Goal: Task Accomplishment & Management: Complete application form

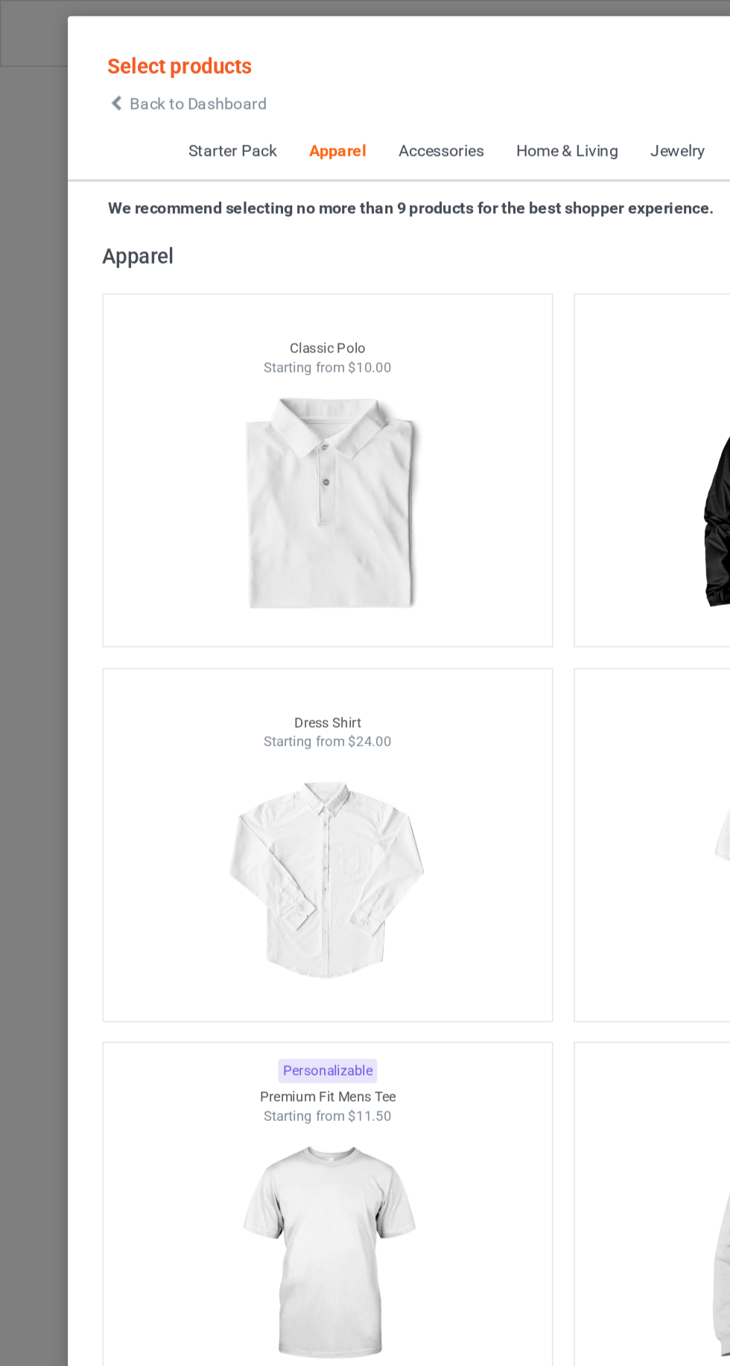
click at [75, 67] on icon at bounding box center [75, 67] width 13 height 10
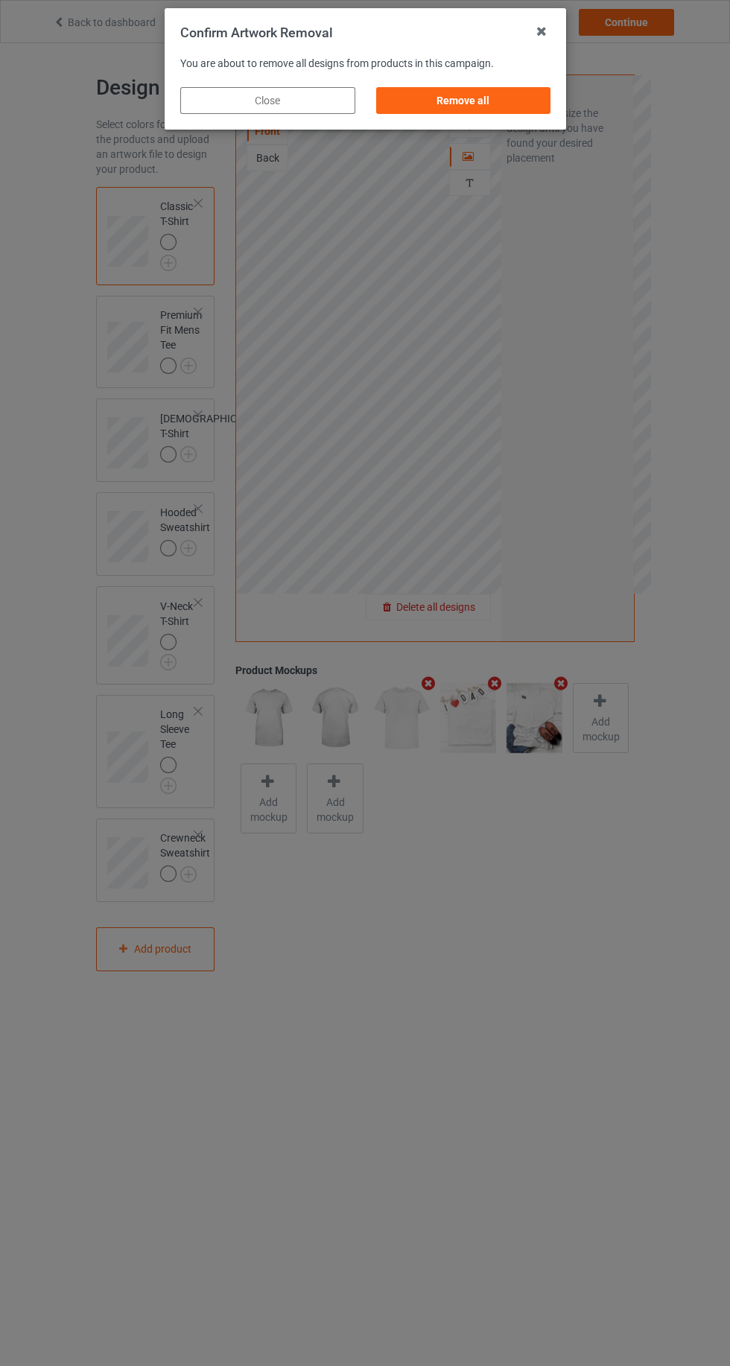
click at [484, 112] on div "Remove all" at bounding box center [462, 100] width 175 height 27
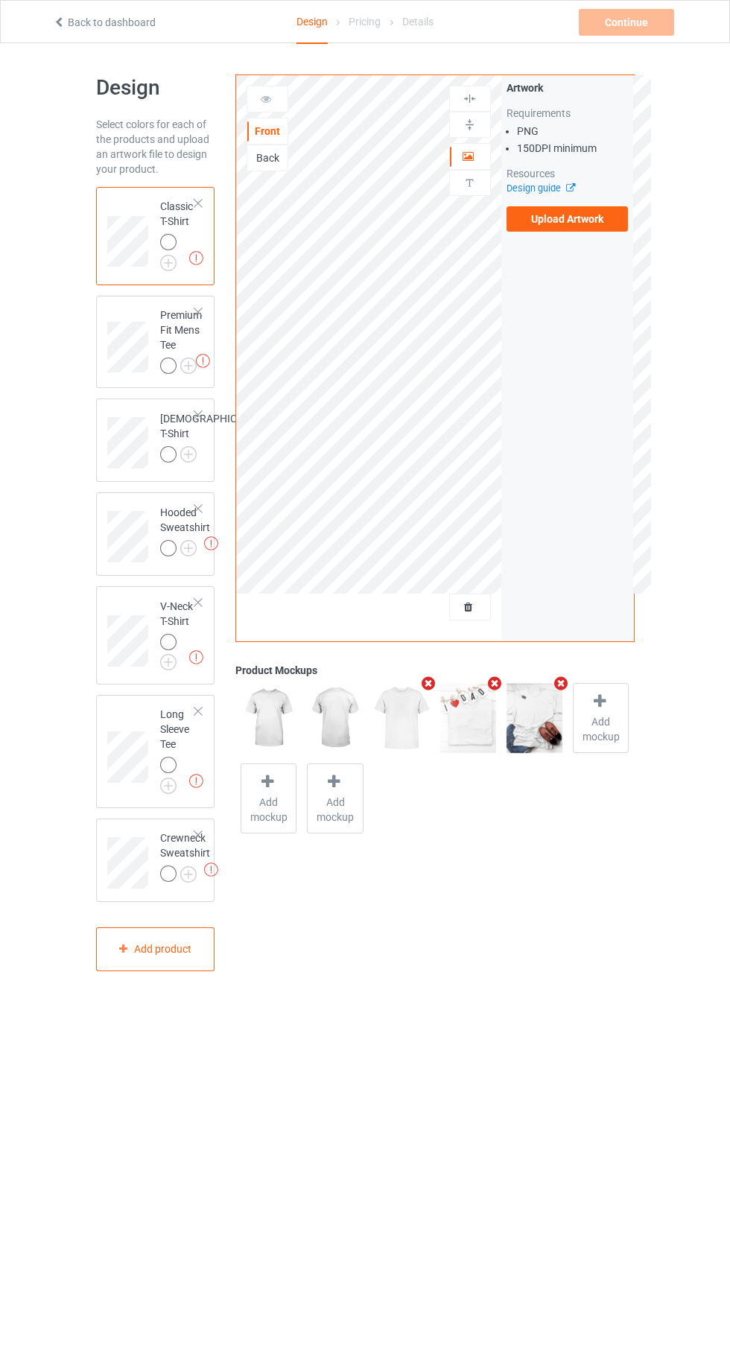
click at [586, 219] on label "Upload Artwork" at bounding box center [568, 218] width 122 height 25
click at [0, 0] on input "Upload Artwork" at bounding box center [0, 0] width 0 height 0
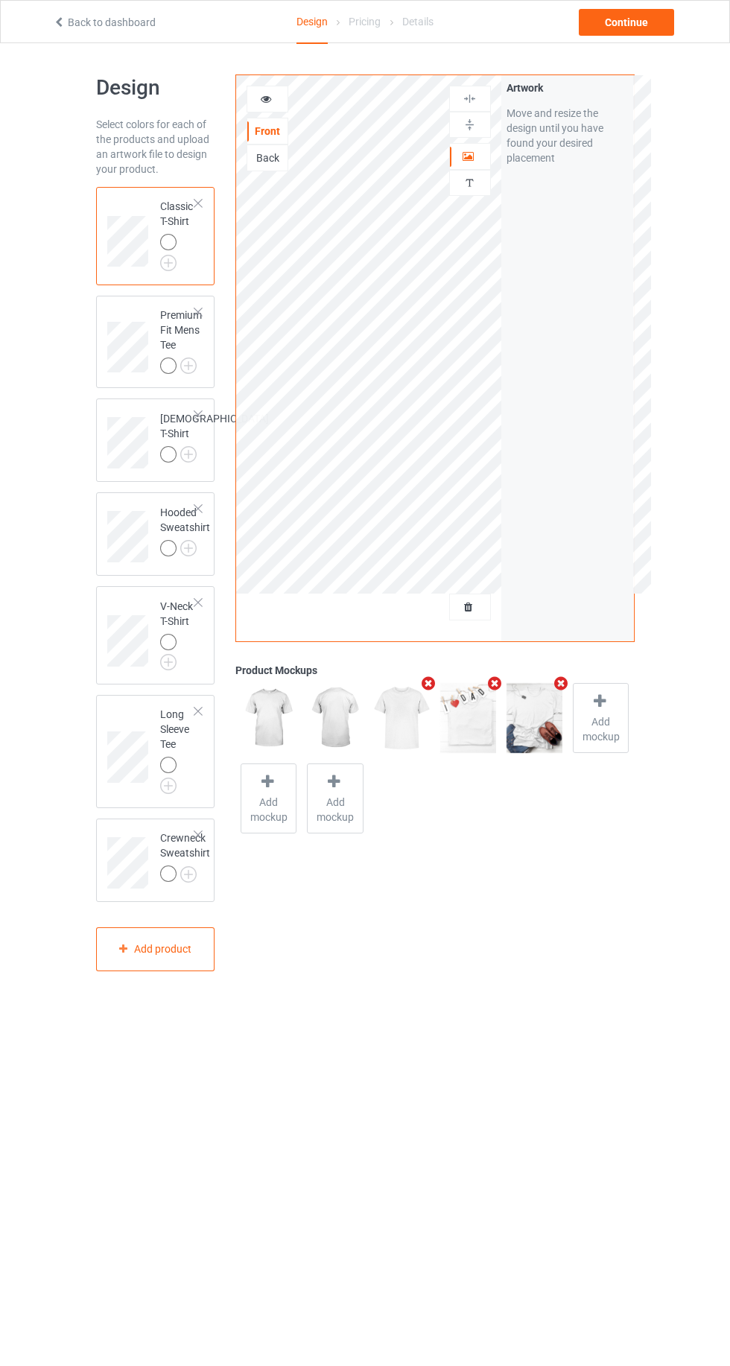
click at [477, 165] on div "Artwork" at bounding box center [470, 156] width 42 height 27
click at [0, 0] on img at bounding box center [0, 0] width 0 height 0
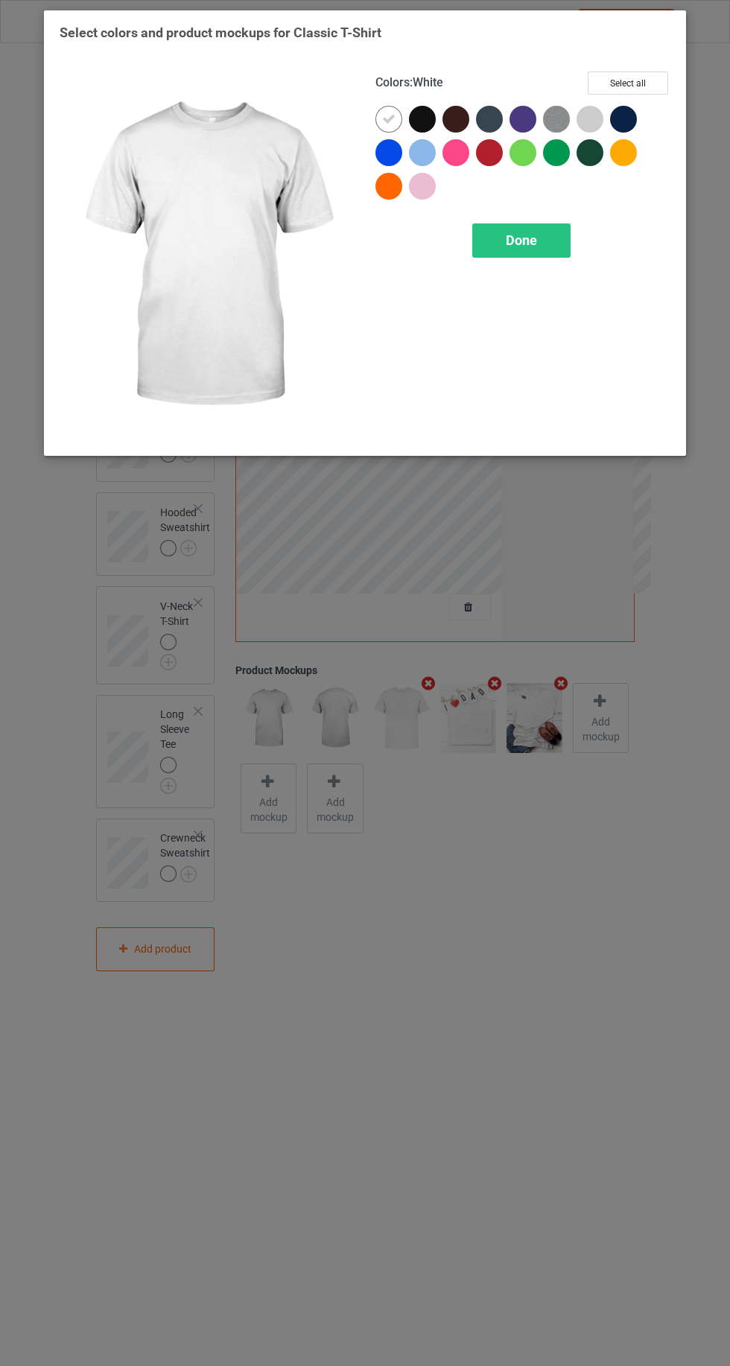
click at [566, 121] on img at bounding box center [556, 119] width 27 height 27
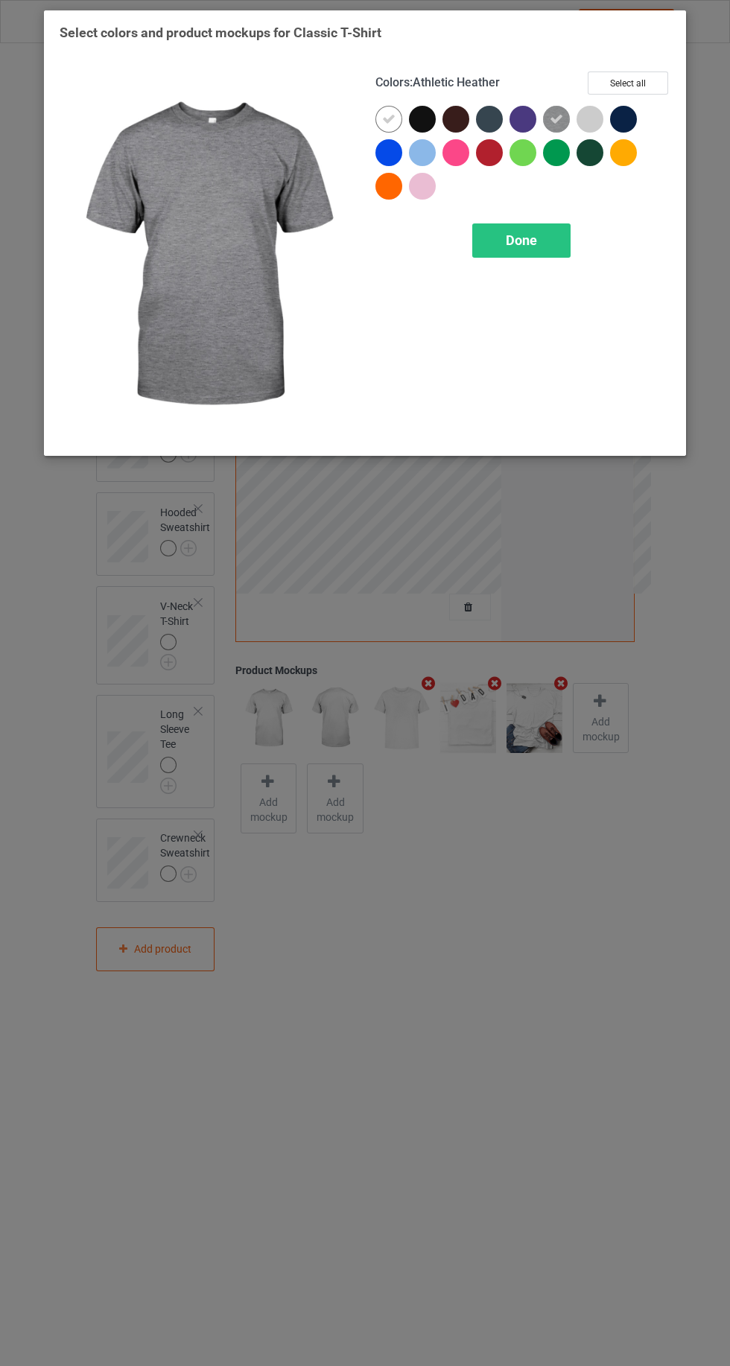
click at [602, 112] on div at bounding box center [590, 119] width 27 height 27
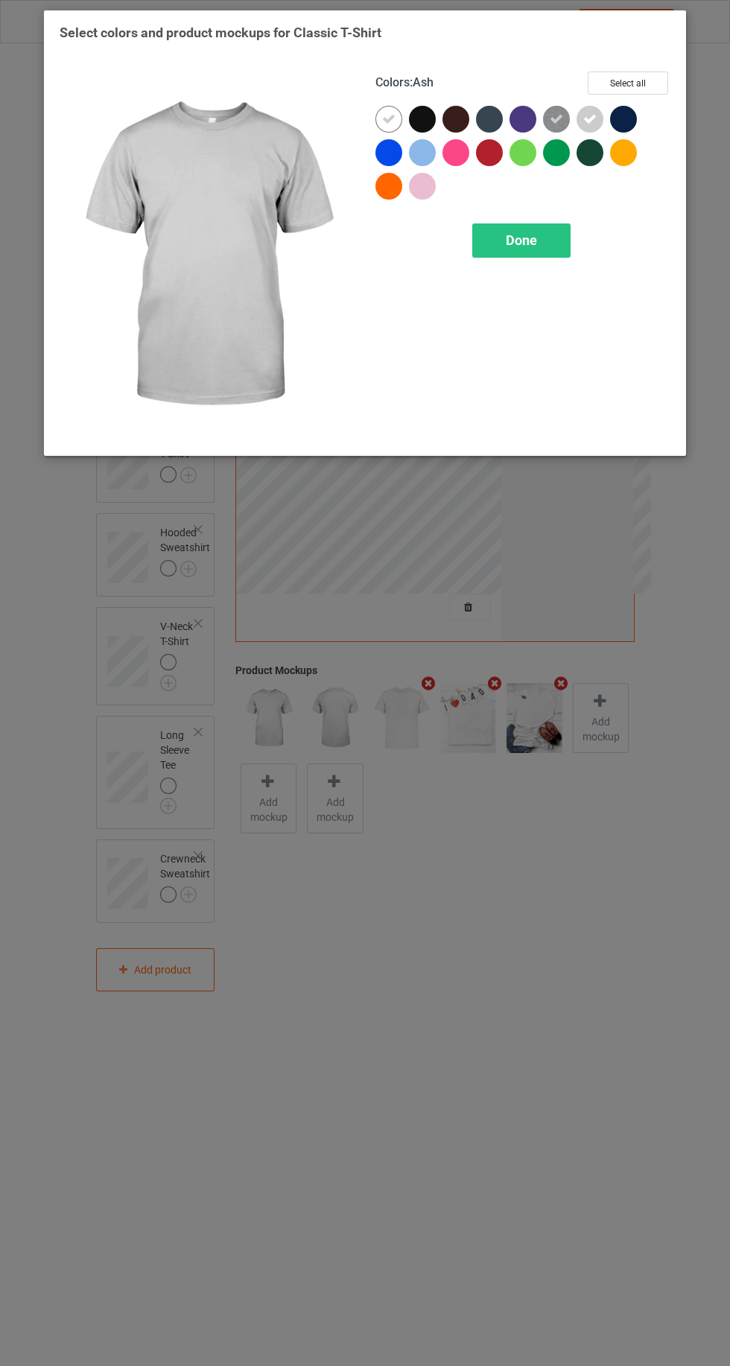
click at [532, 245] on span "Done" at bounding box center [521, 240] width 31 height 16
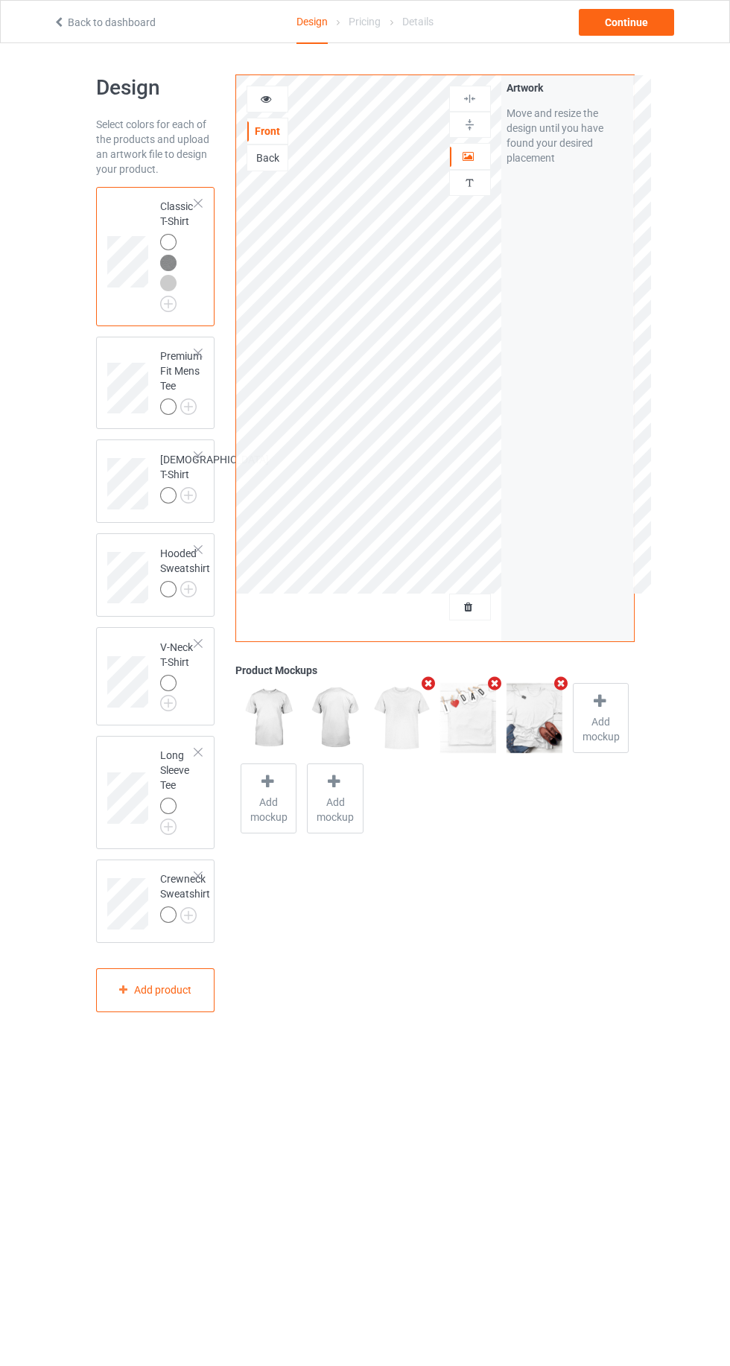
click at [0, 0] on img at bounding box center [0, 0] width 0 height 0
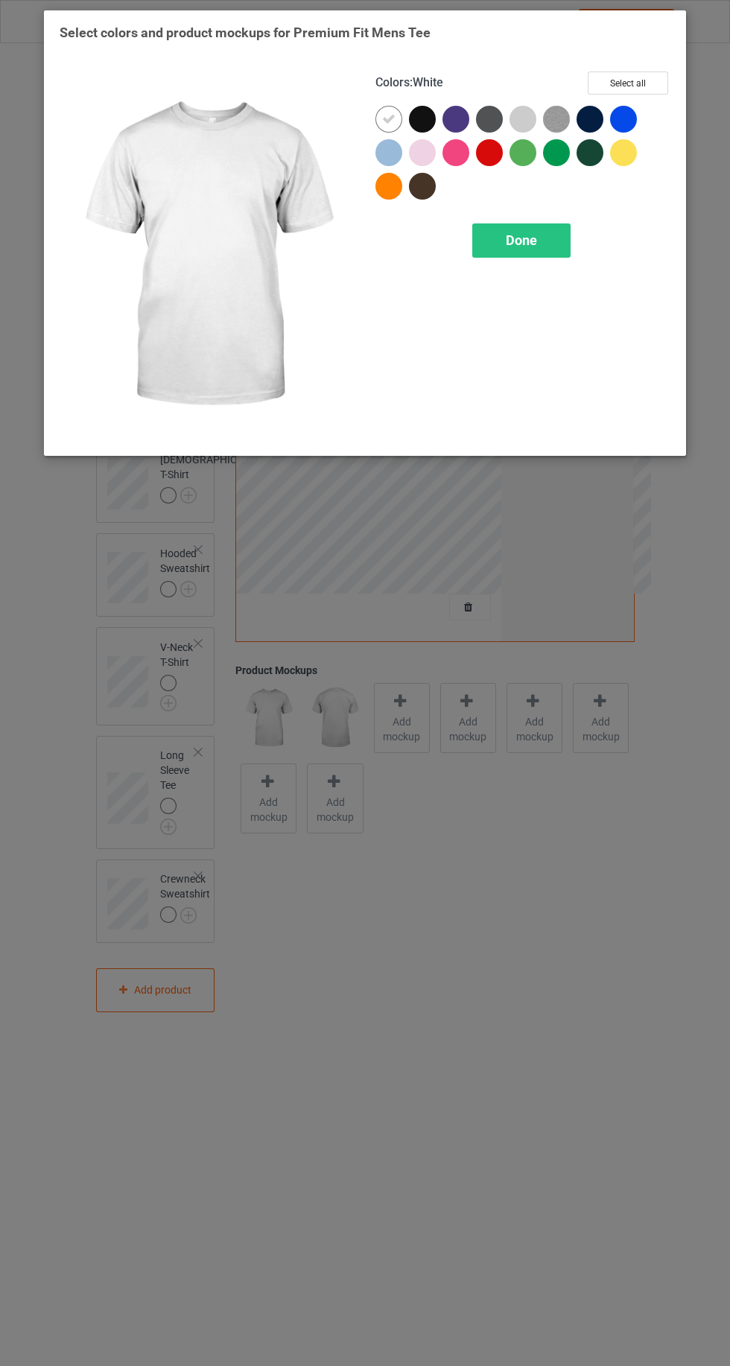
click at [521, 120] on div at bounding box center [523, 119] width 27 height 27
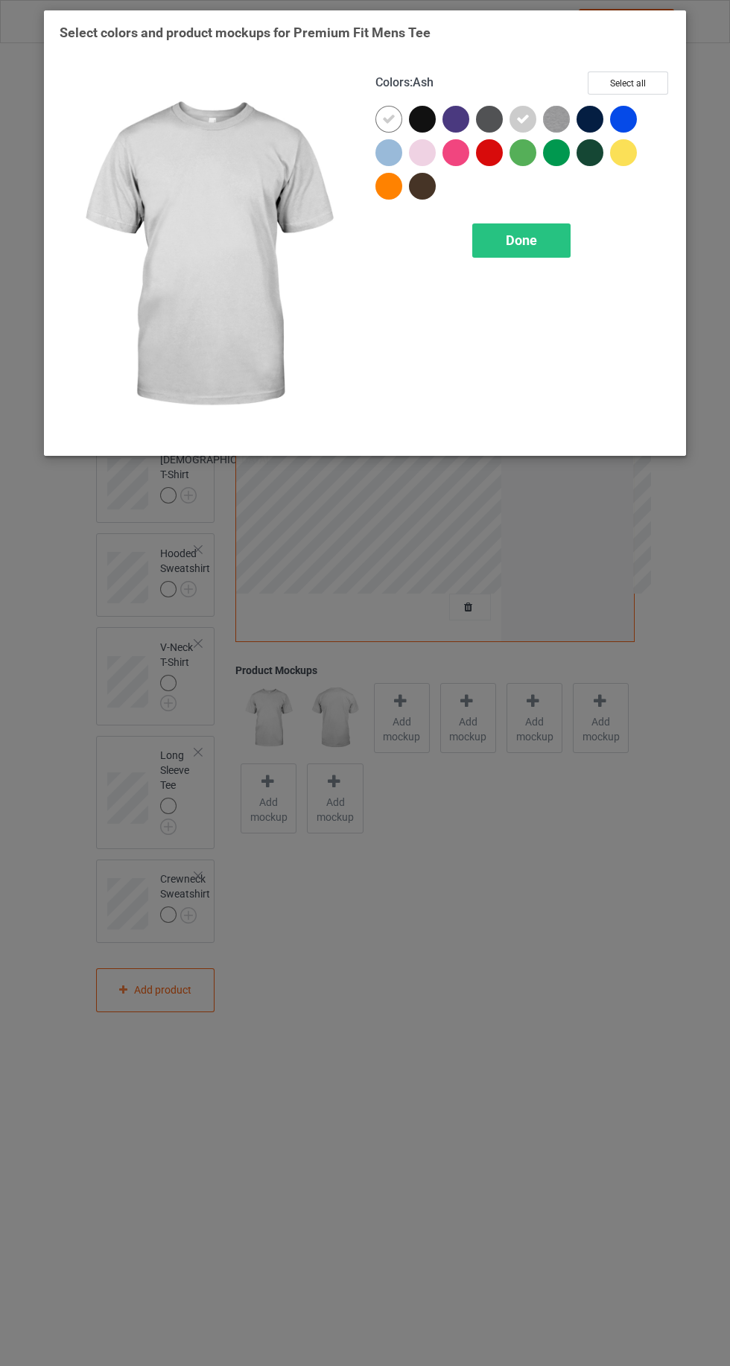
click at [551, 121] on img at bounding box center [556, 119] width 27 height 27
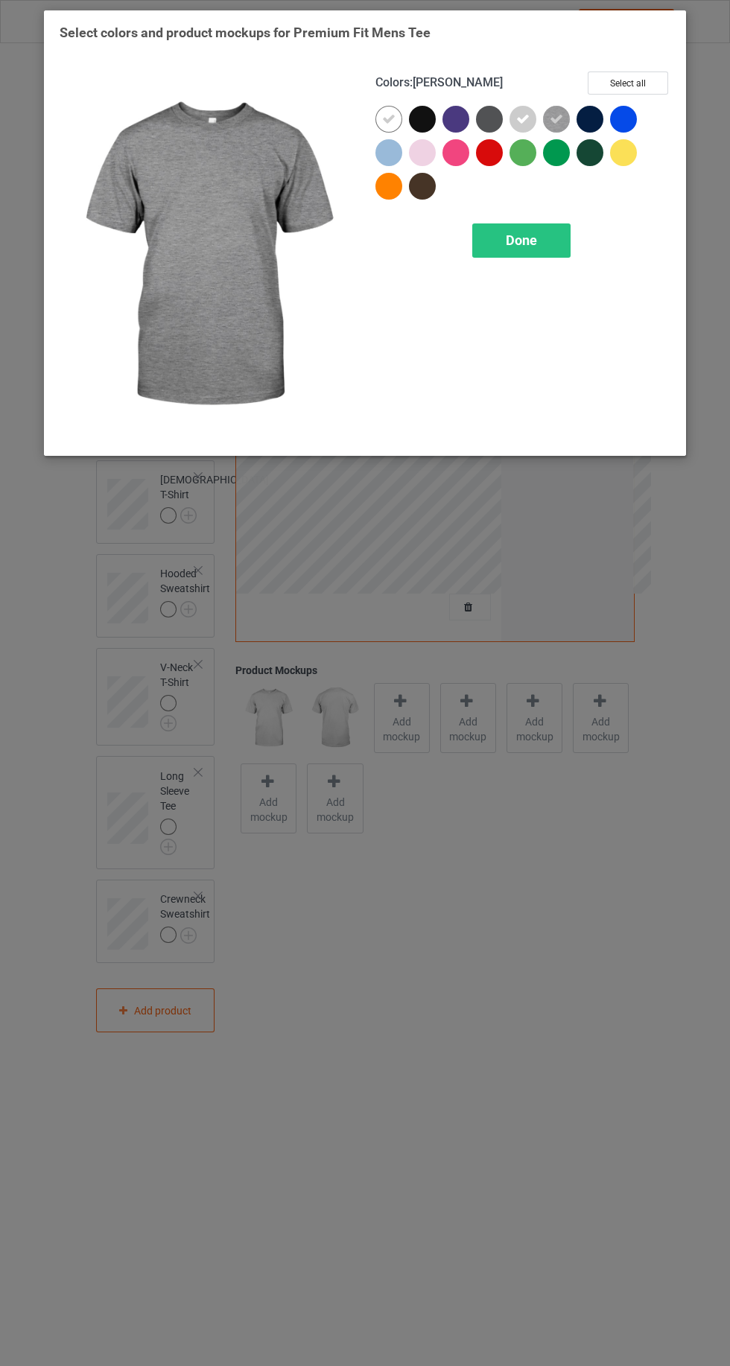
click at [526, 238] on span "Done" at bounding box center [521, 240] width 31 height 16
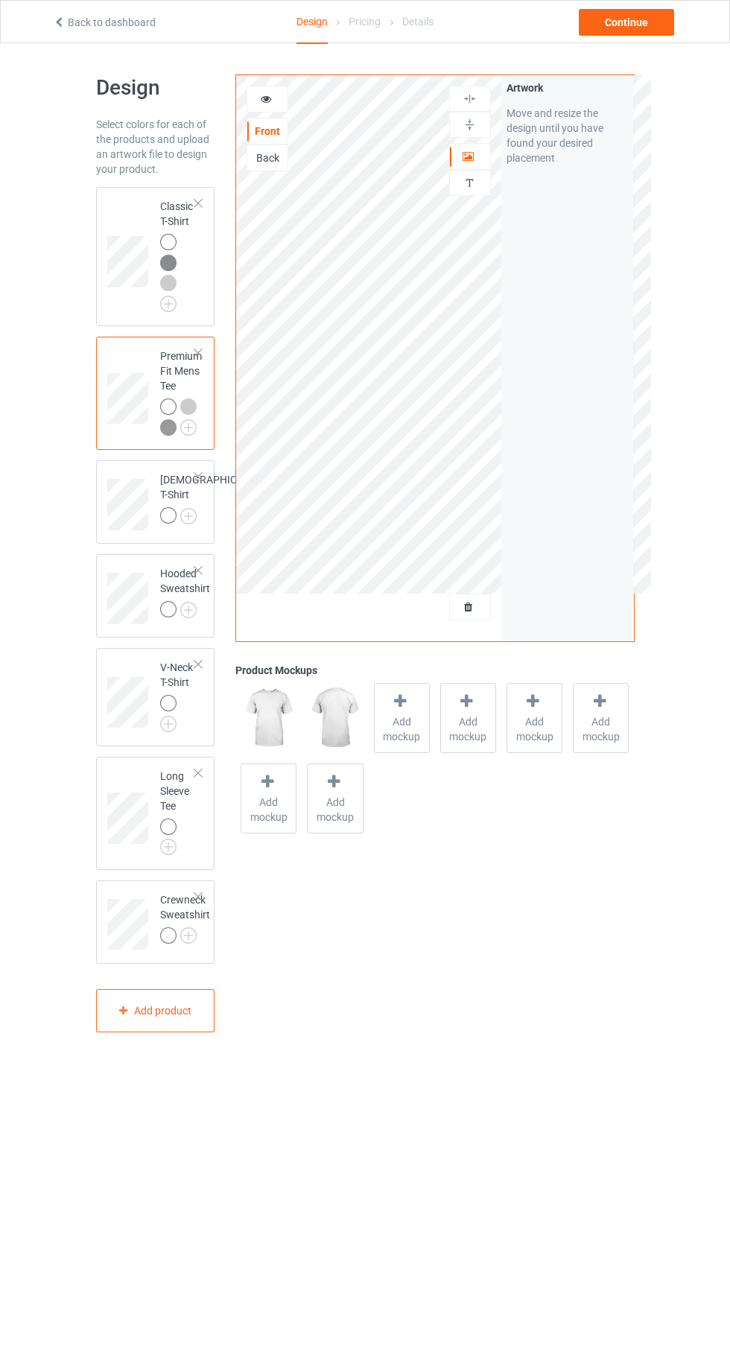
click at [0, 0] on img at bounding box center [0, 0] width 0 height 0
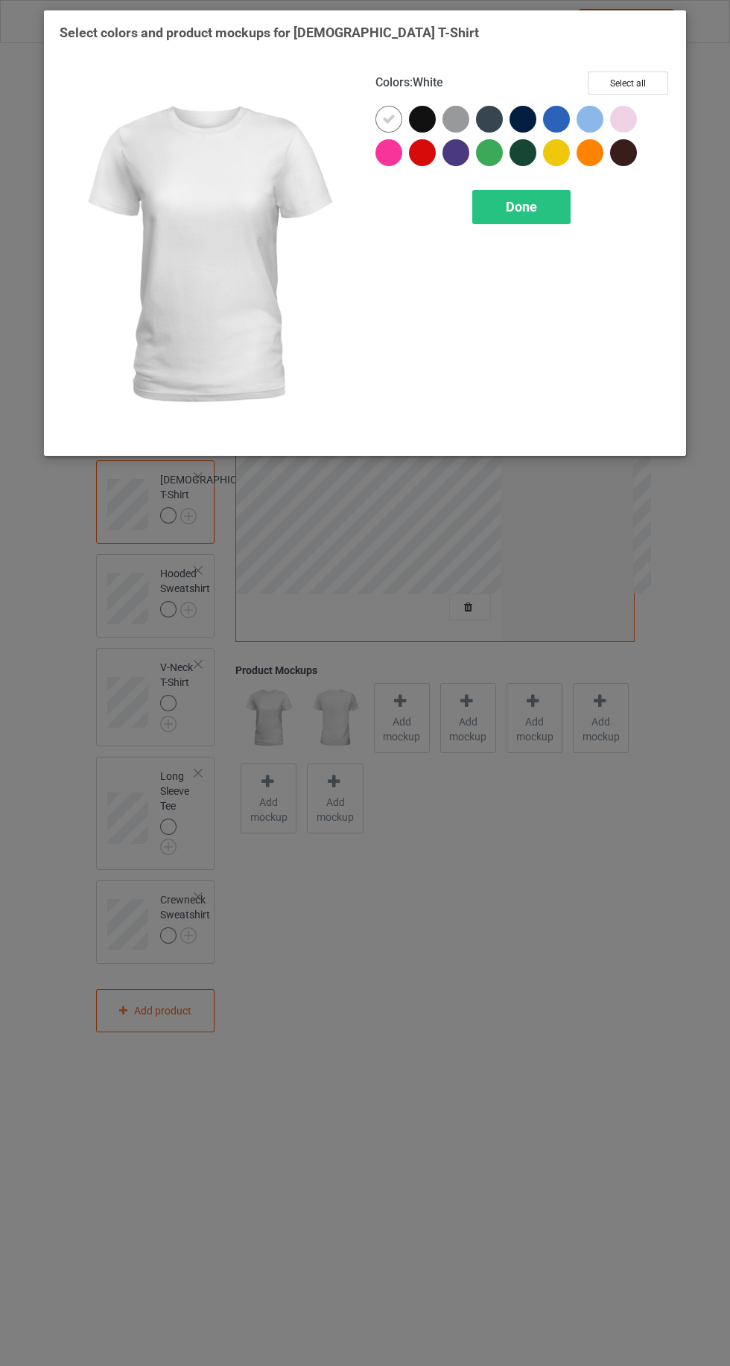
click at [466, 112] on div at bounding box center [456, 119] width 27 height 27
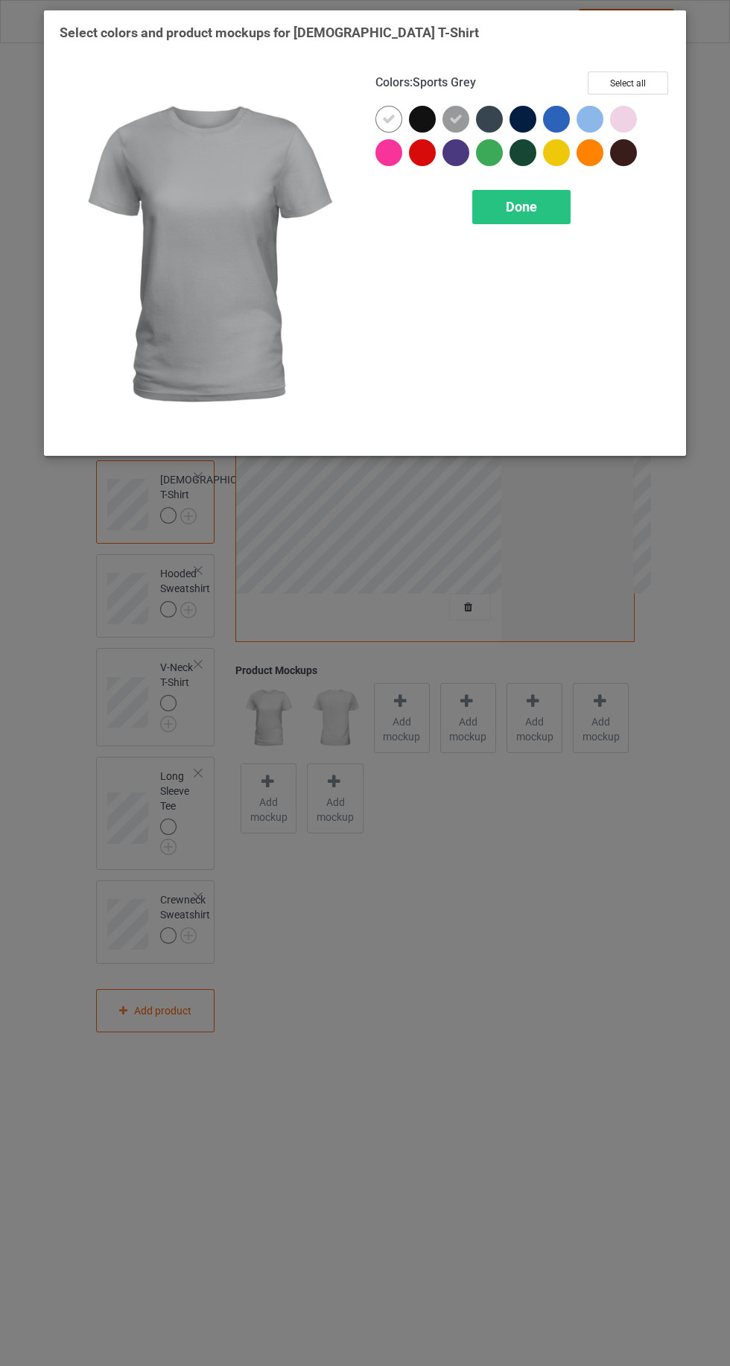
click at [522, 206] on span "Done" at bounding box center [521, 207] width 31 height 16
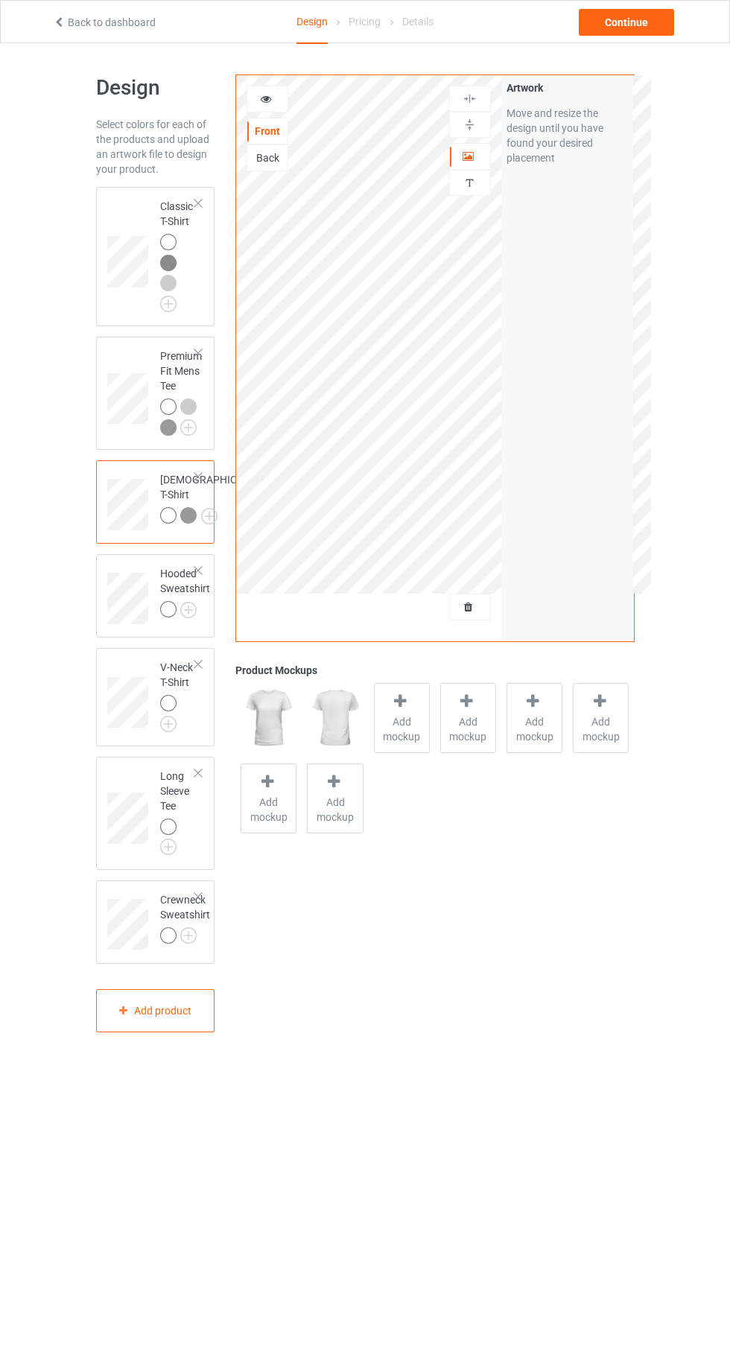
click at [0, 0] on img at bounding box center [0, 0] width 0 height 0
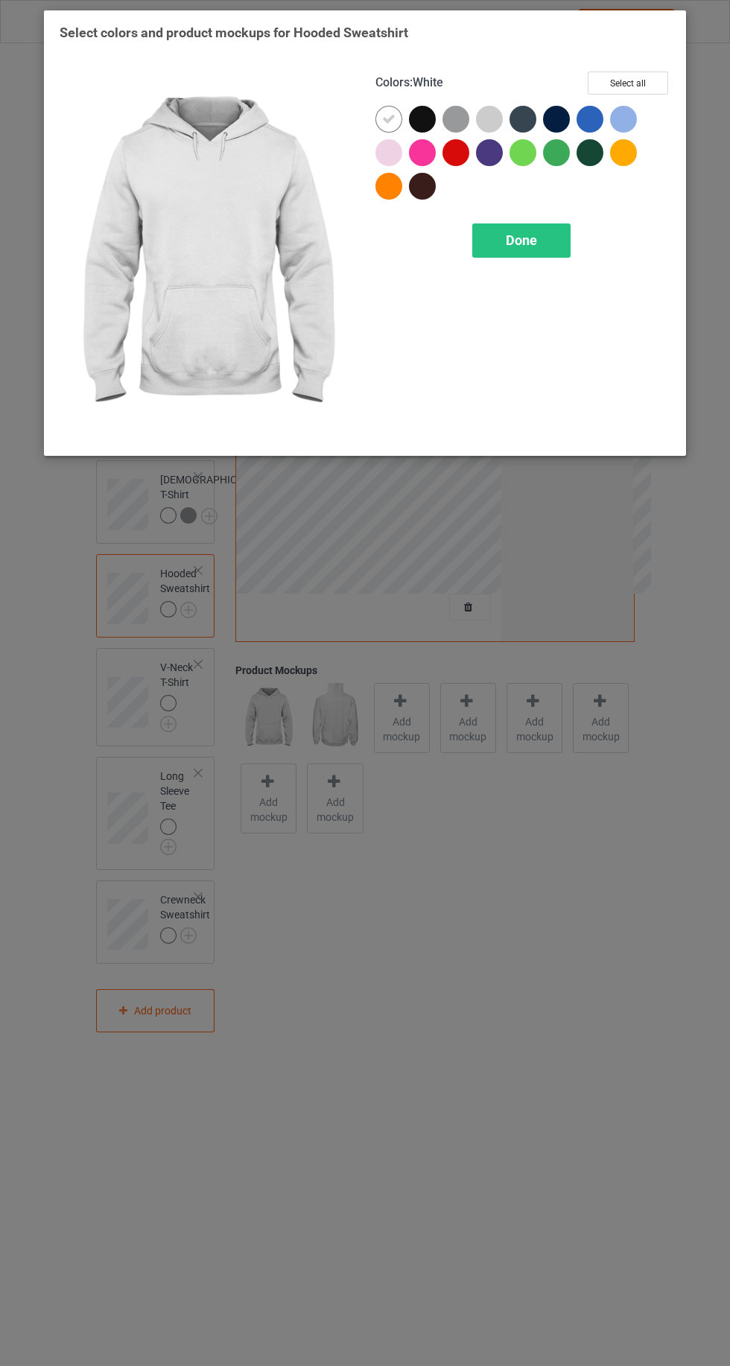
click at [464, 115] on div at bounding box center [456, 119] width 27 height 27
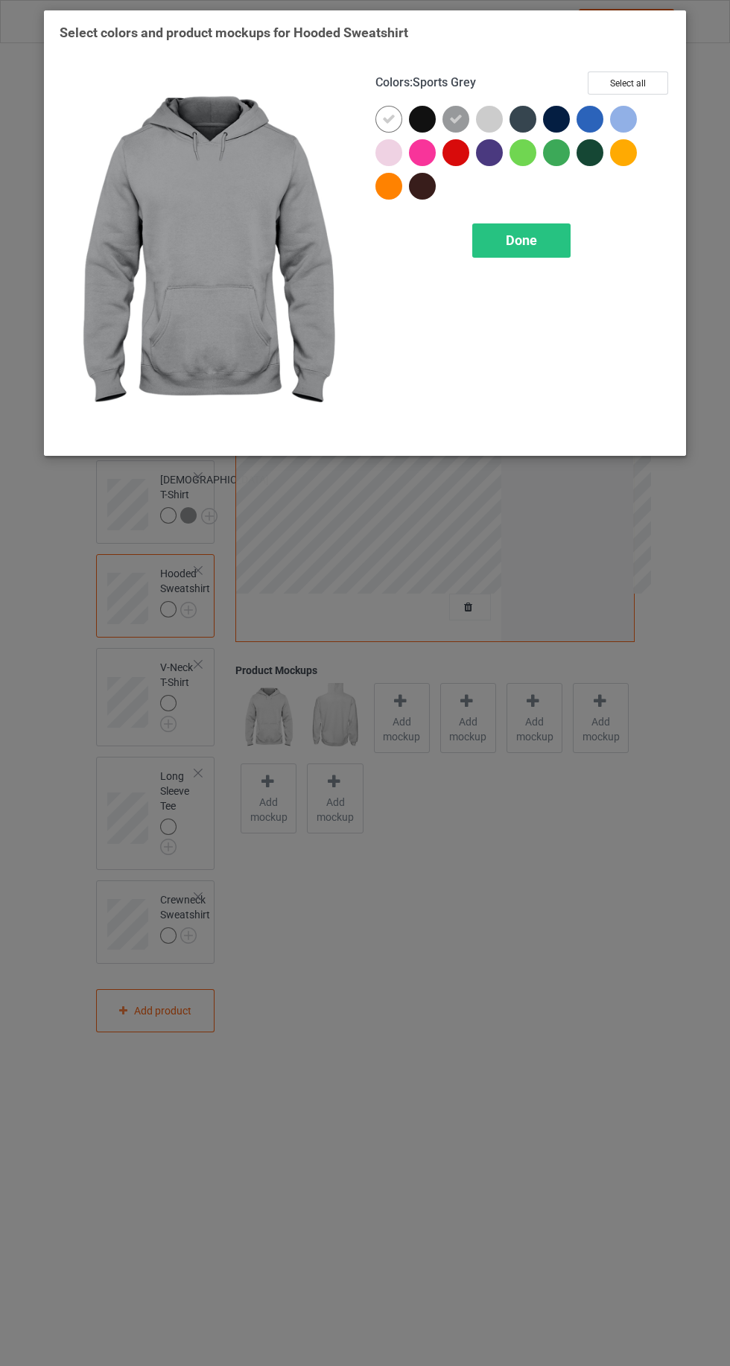
click at [484, 107] on div at bounding box center [489, 119] width 27 height 27
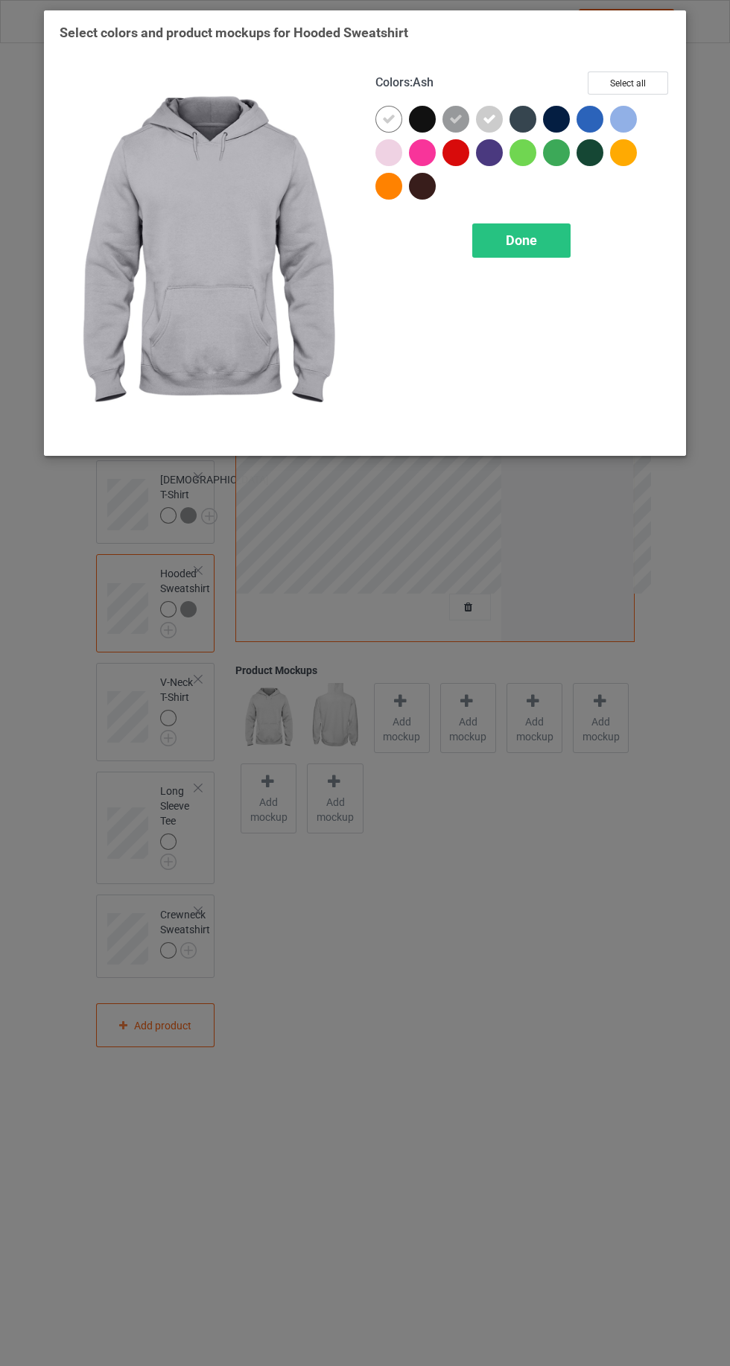
click at [520, 238] on span "Done" at bounding box center [521, 240] width 31 height 16
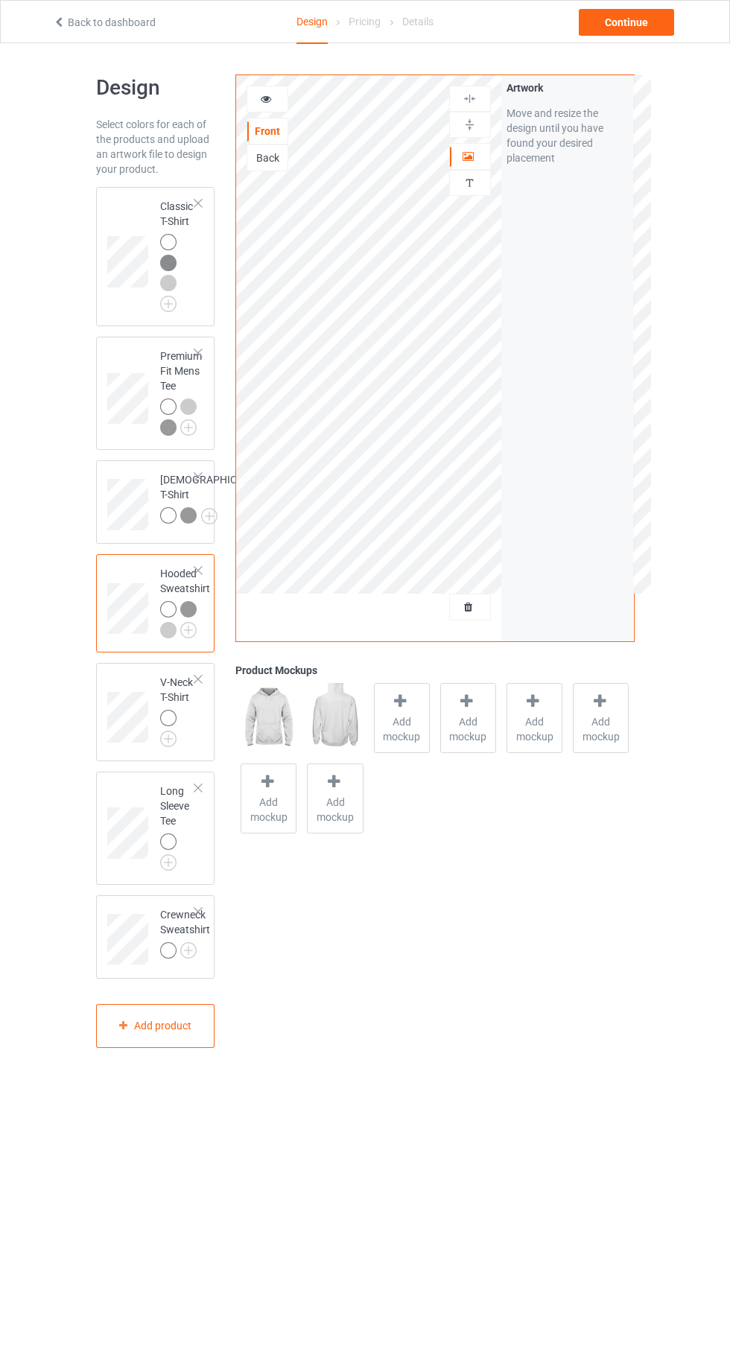
click at [0, 0] on img at bounding box center [0, 0] width 0 height 0
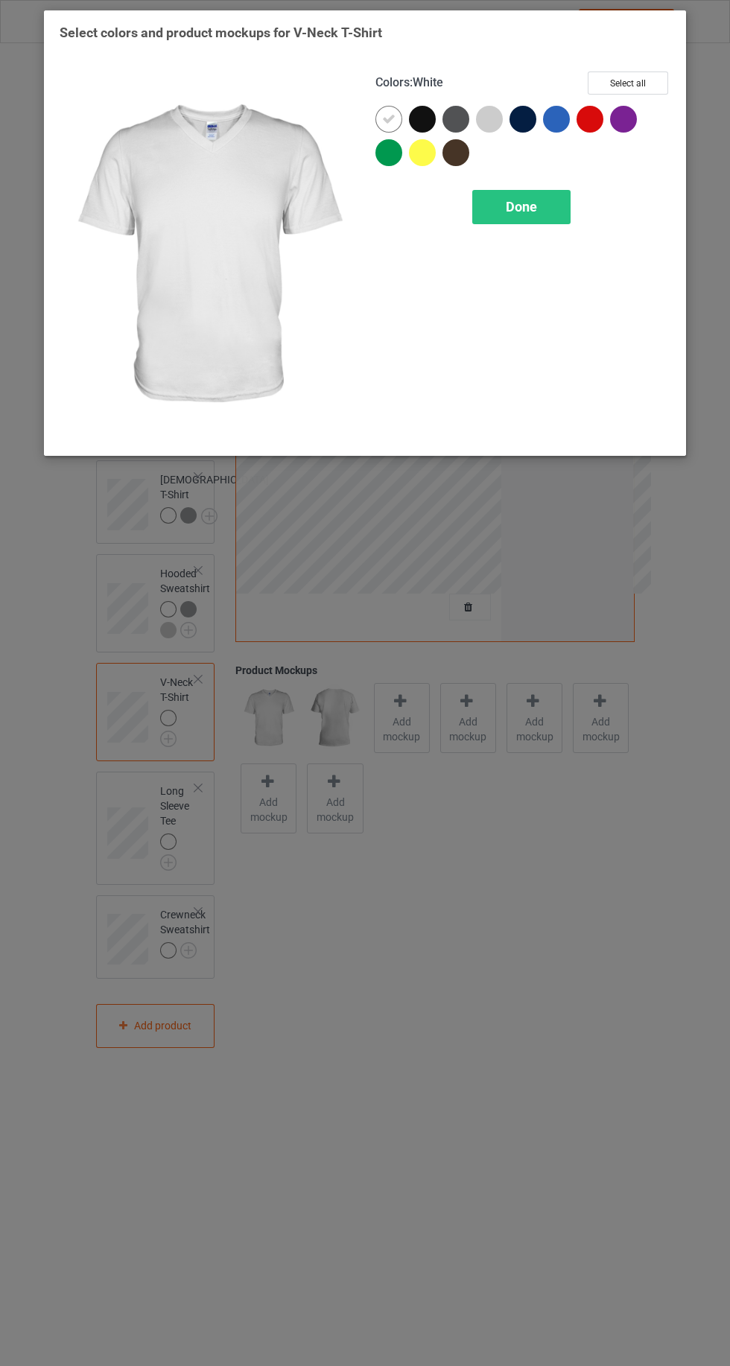
click at [492, 112] on div at bounding box center [489, 119] width 27 height 27
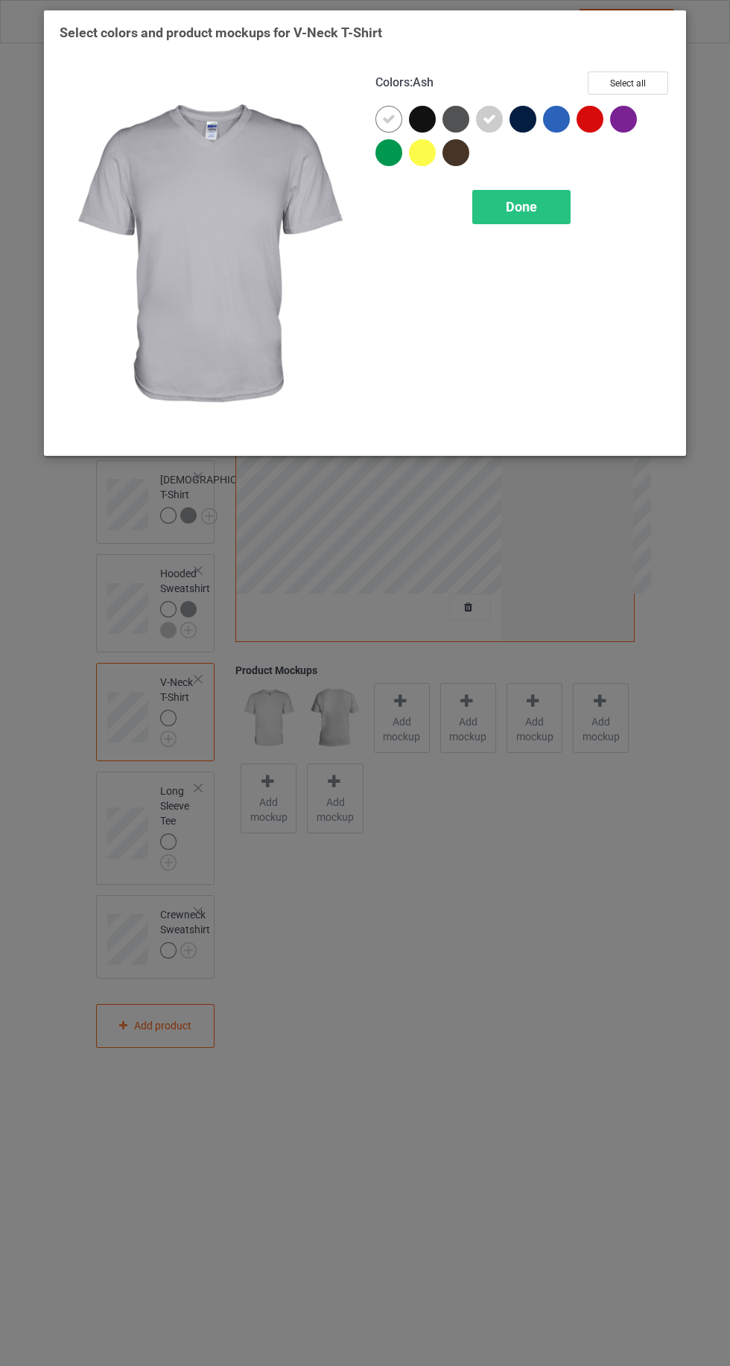
click at [520, 209] on span "Done" at bounding box center [521, 207] width 31 height 16
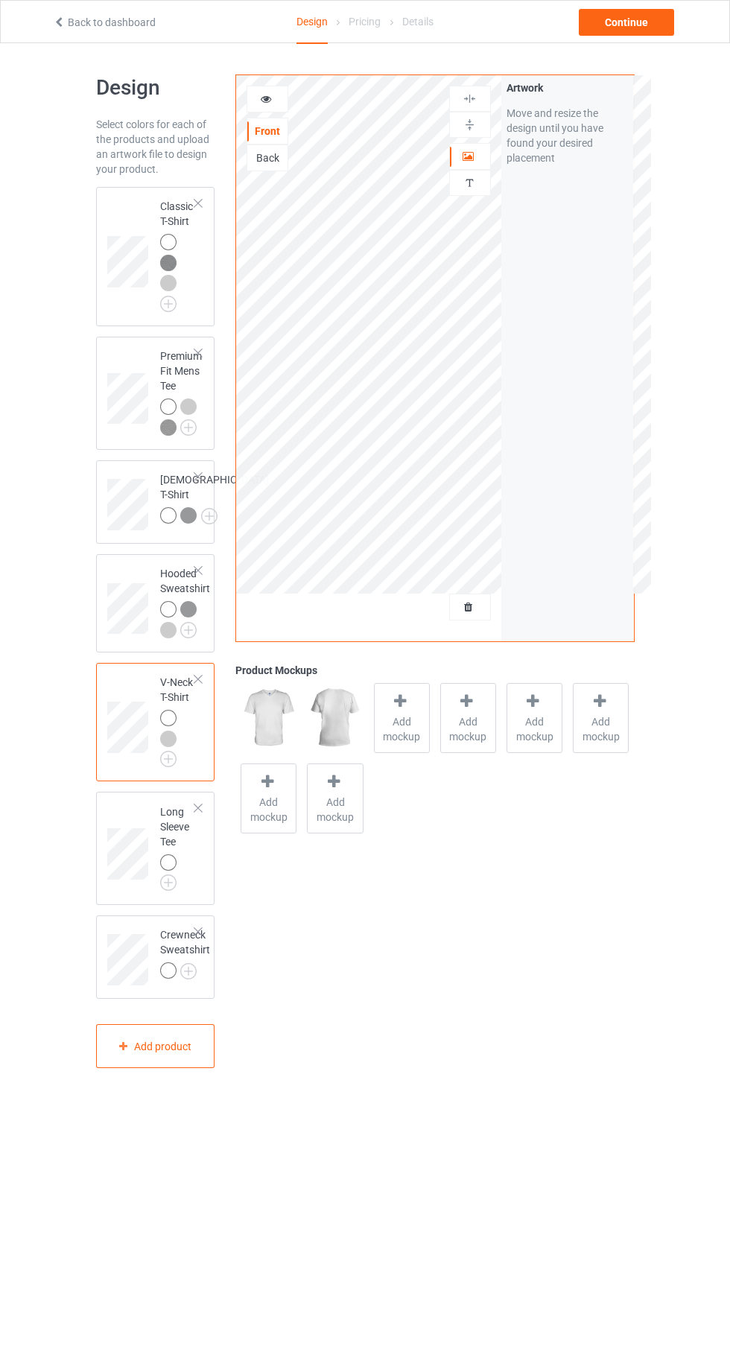
click at [0, 0] on img at bounding box center [0, 0] width 0 height 0
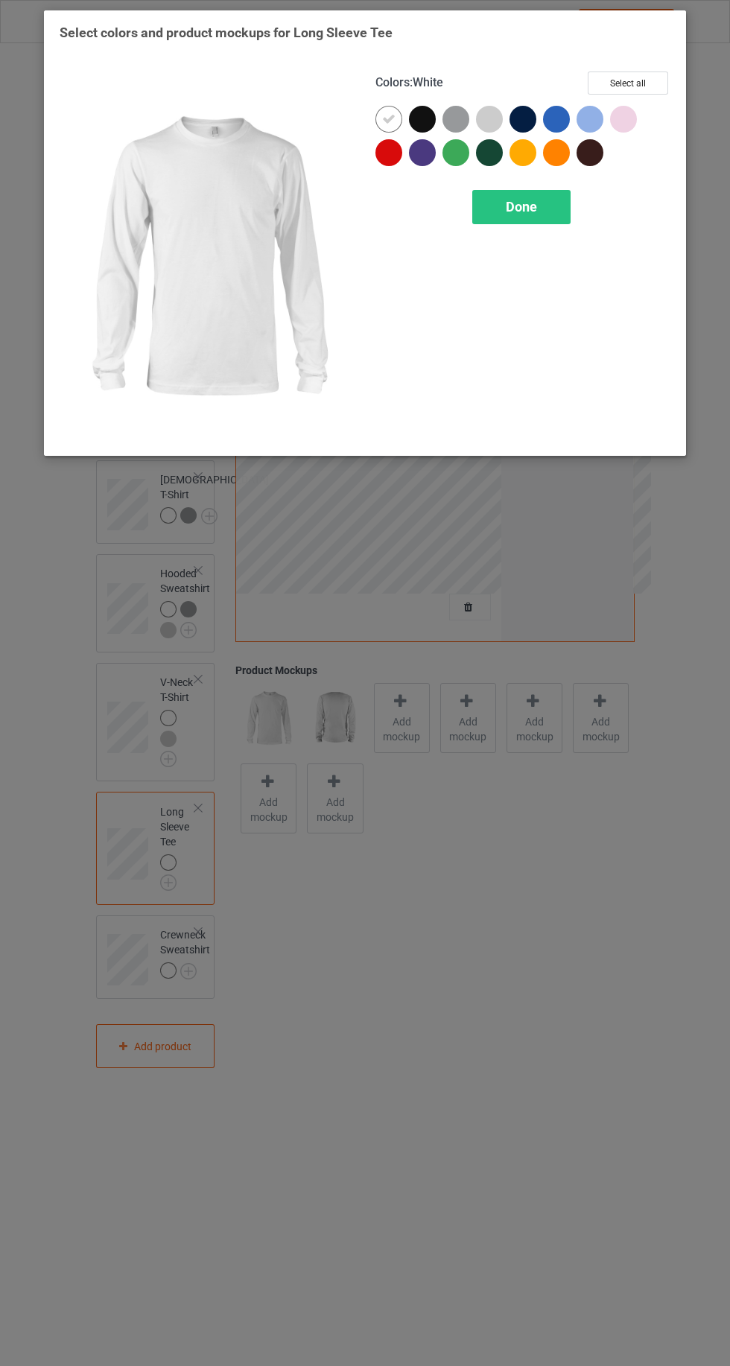
click at [466, 112] on div at bounding box center [456, 119] width 27 height 27
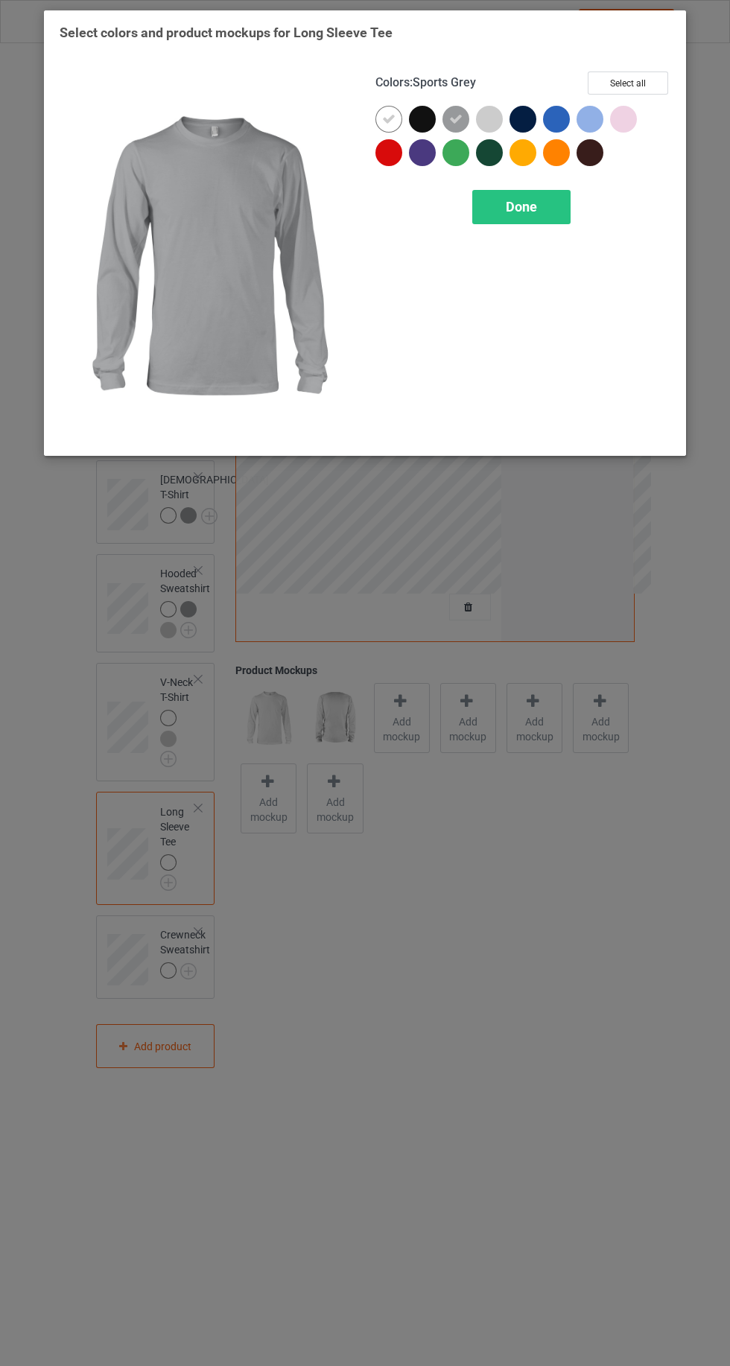
click at [489, 114] on div at bounding box center [489, 119] width 27 height 27
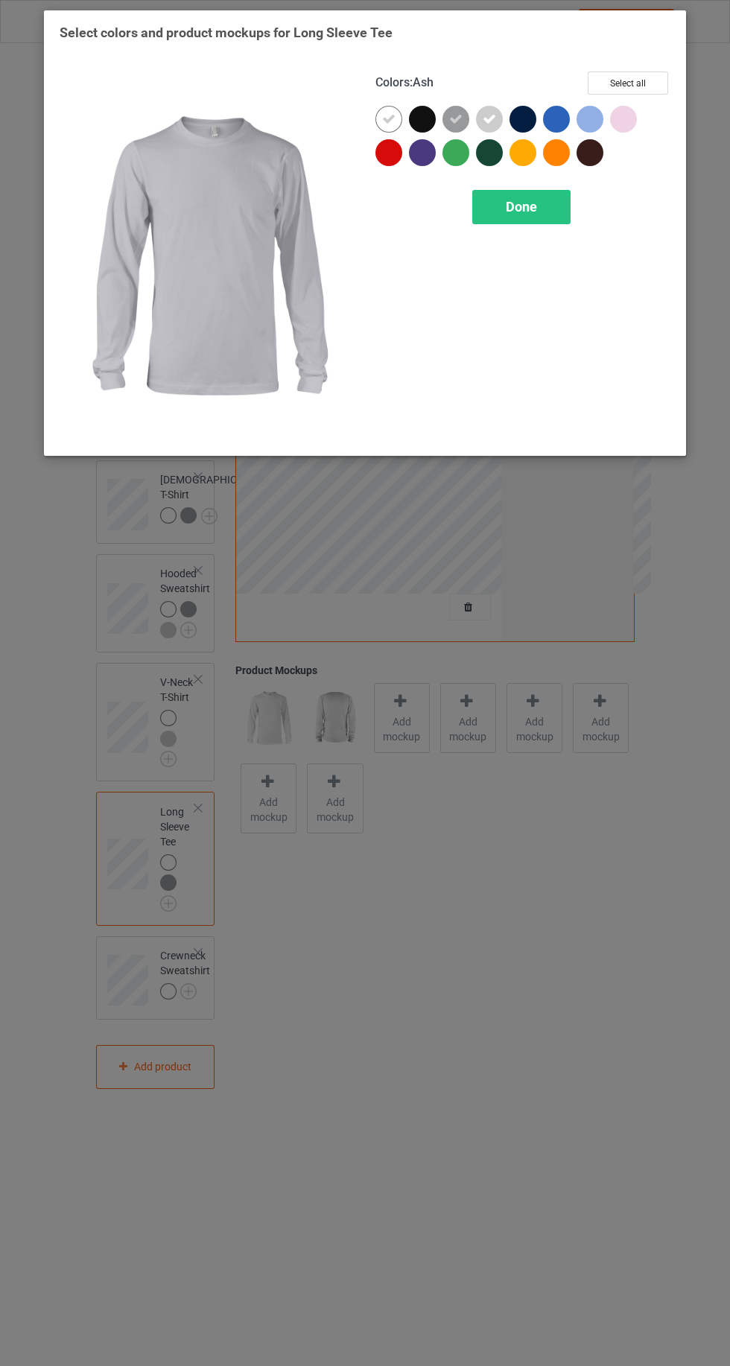
click at [528, 206] on span "Done" at bounding box center [521, 207] width 31 height 16
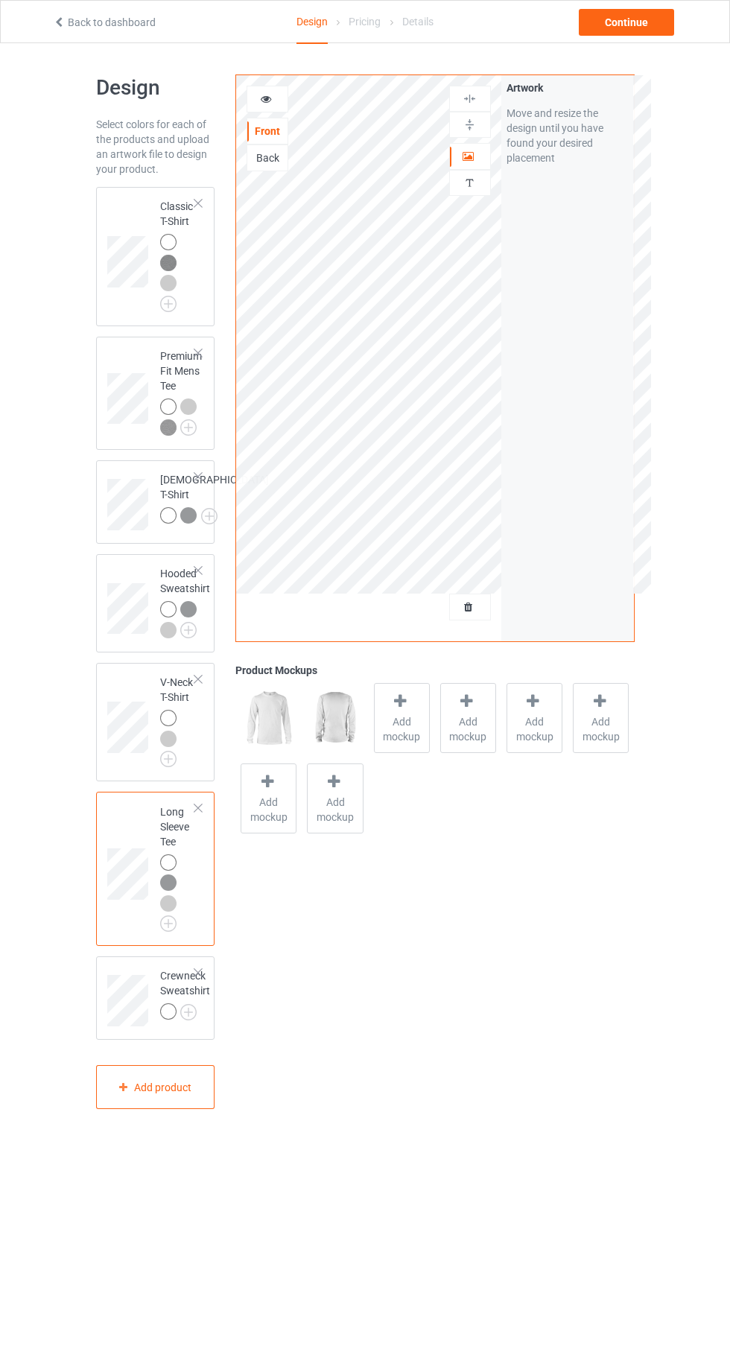
click at [0, 0] on img at bounding box center [0, 0] width 0 height 0
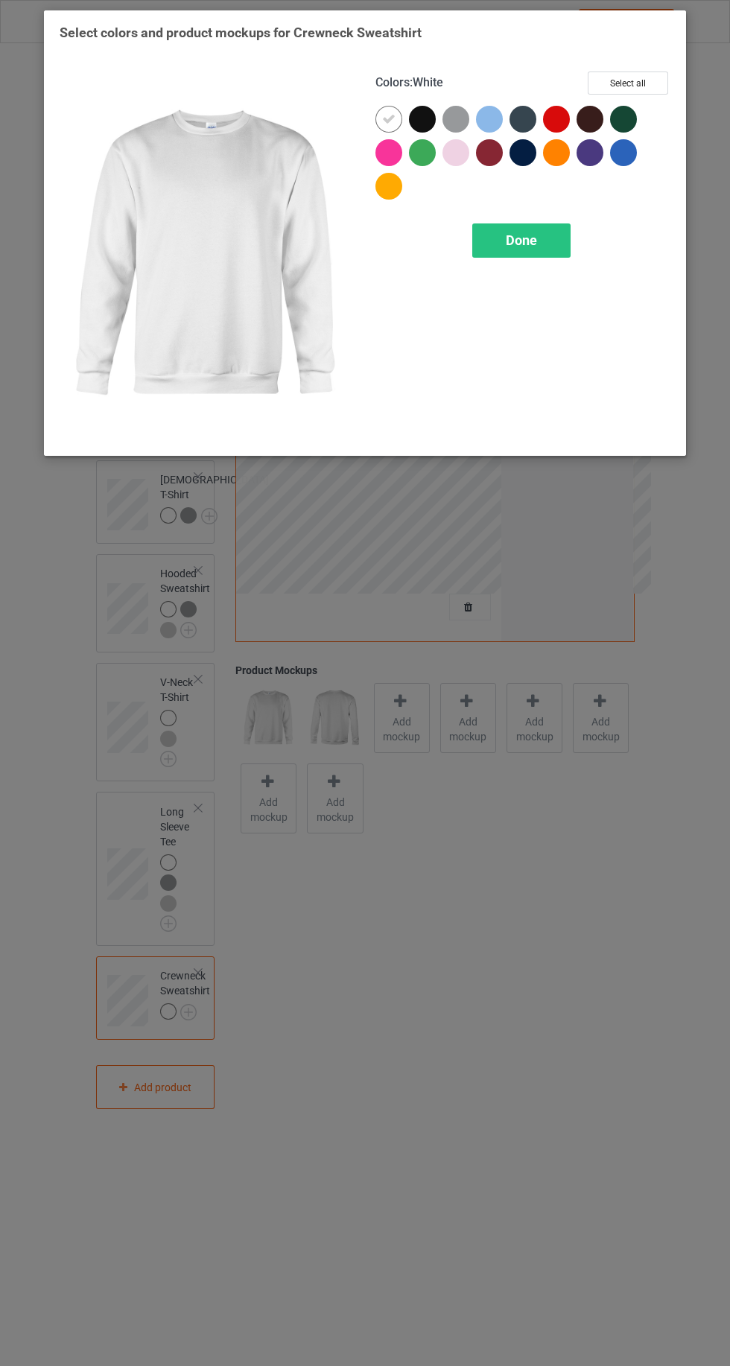
click at [462, 114] on div at bounding box center [456, 119] width 27 height 27
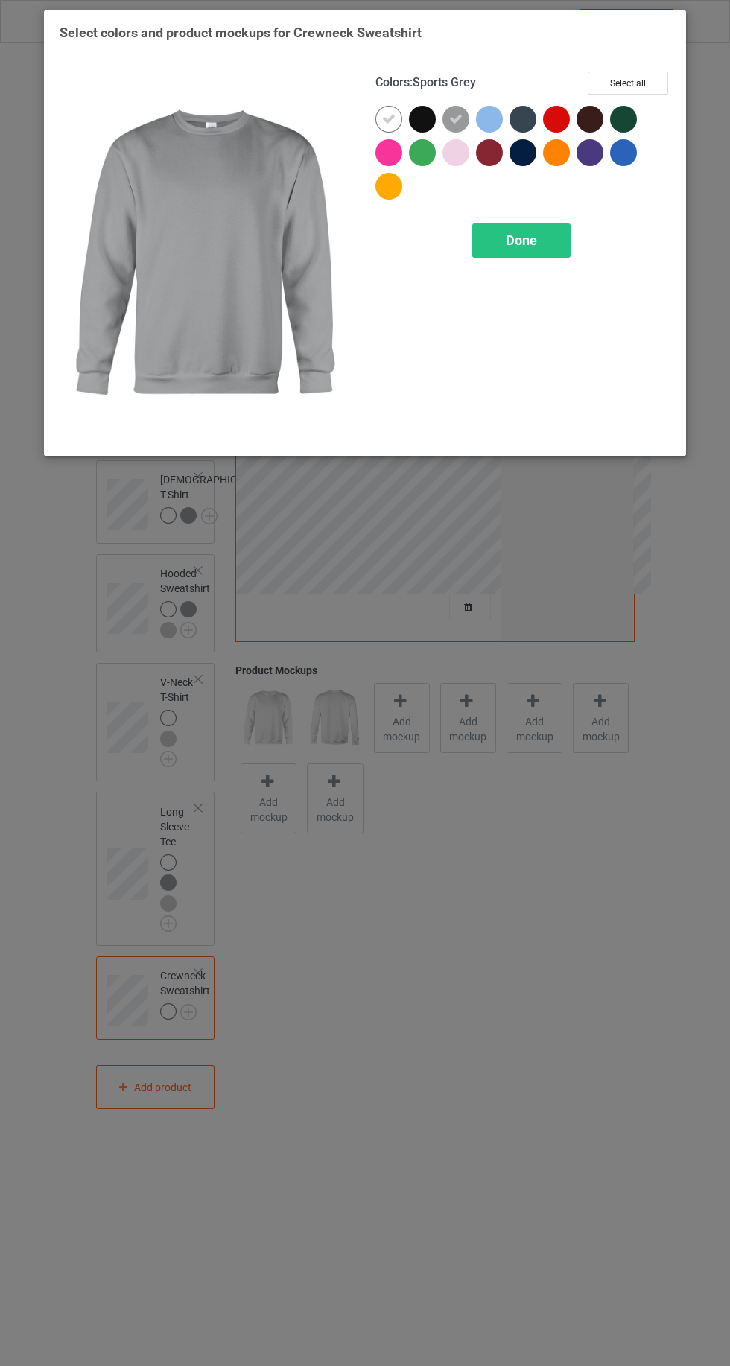
click at [513, 203] on div at bounding box center [522, 156] width 295 height 101
click at [532, 241] on span "Done" at bounding box center [521, 240] width 31 height 16
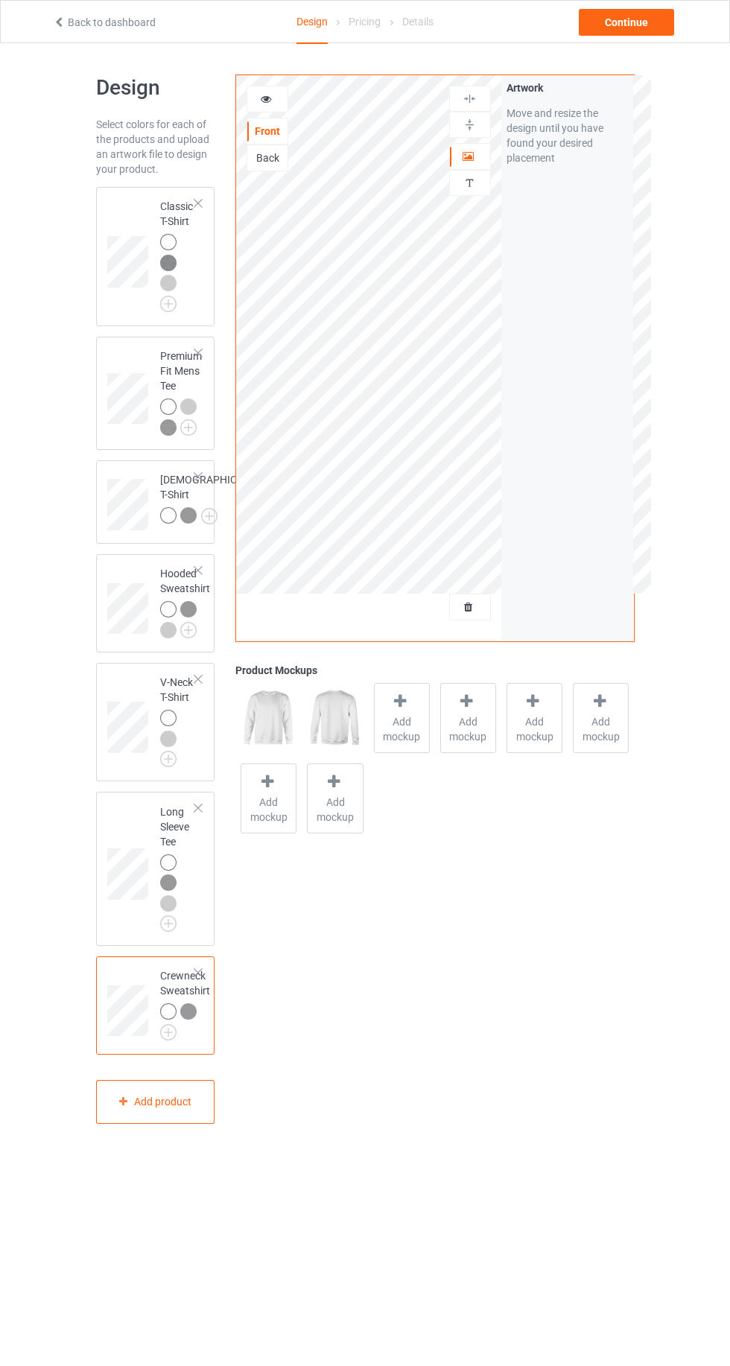
click at [168, 238] on div at bounding box center [168, 242] width 16 height 16
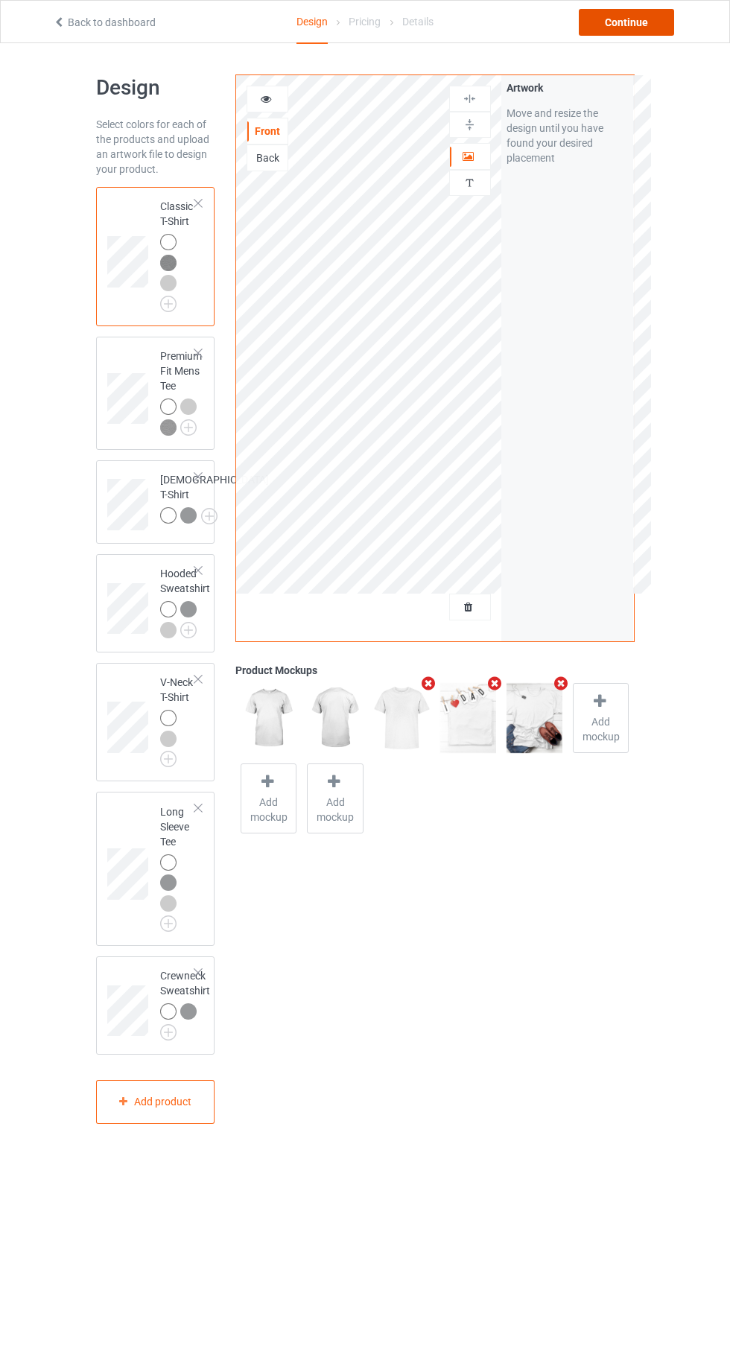
click at [635, 13] on div "Continue" at bounding box center [626, 22] width 95 height 27
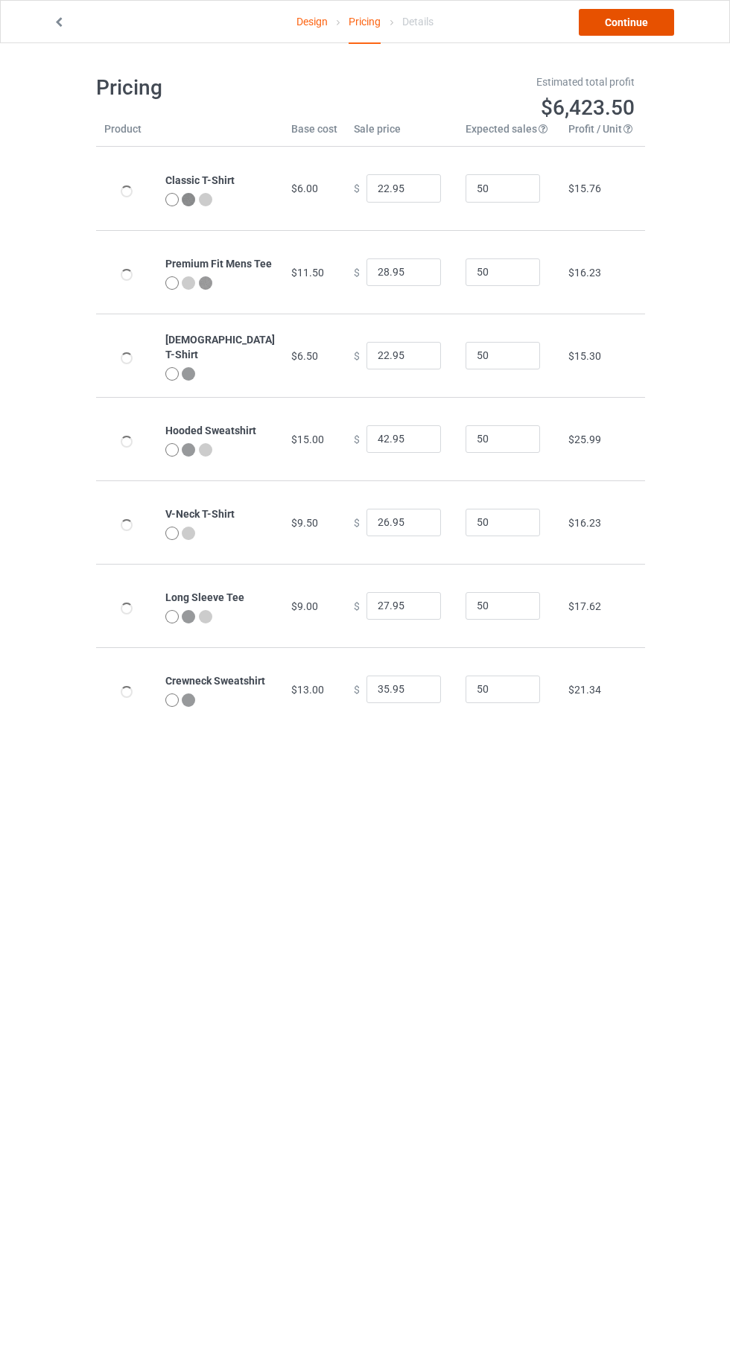
click at [629, 26] on link "Continue" at bounding box center [626, 22] width 95 height 27
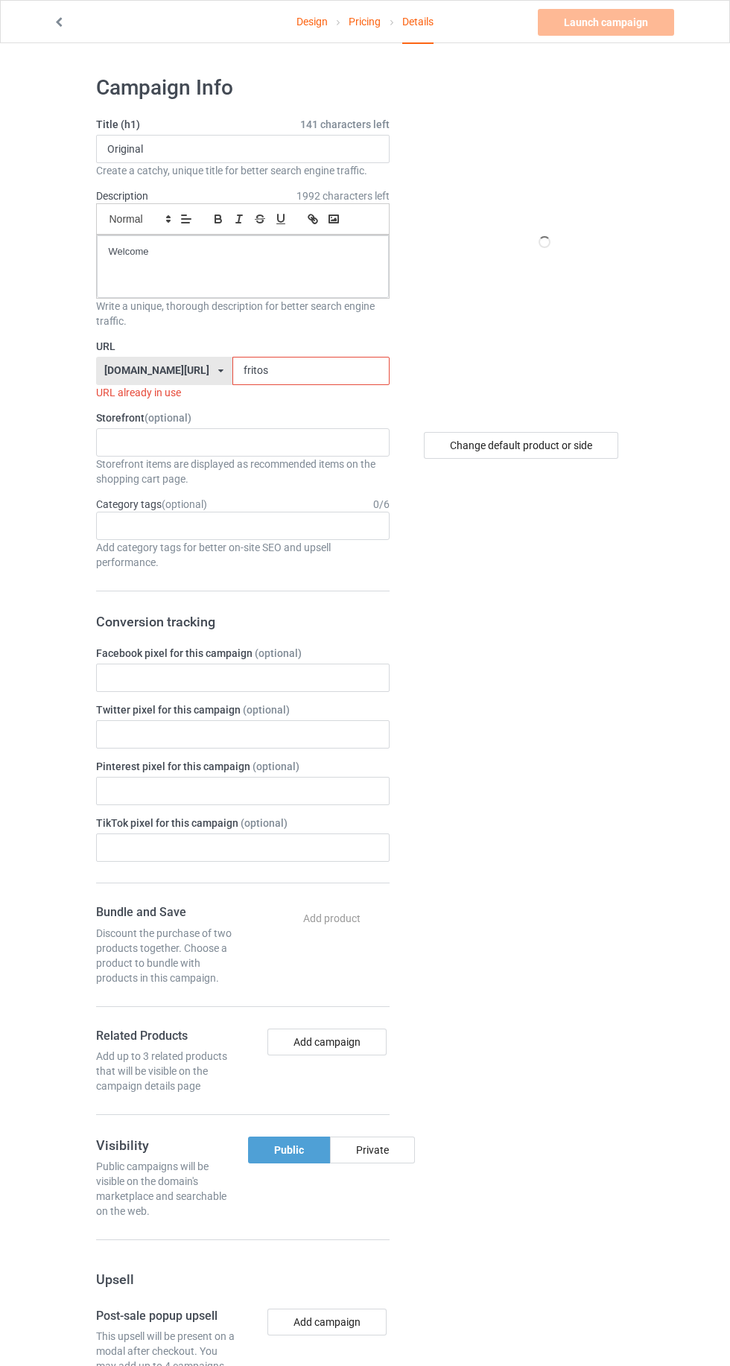
click at [299, 375] on input "fritos" at bounding box center [310, 371] width 157 height 28
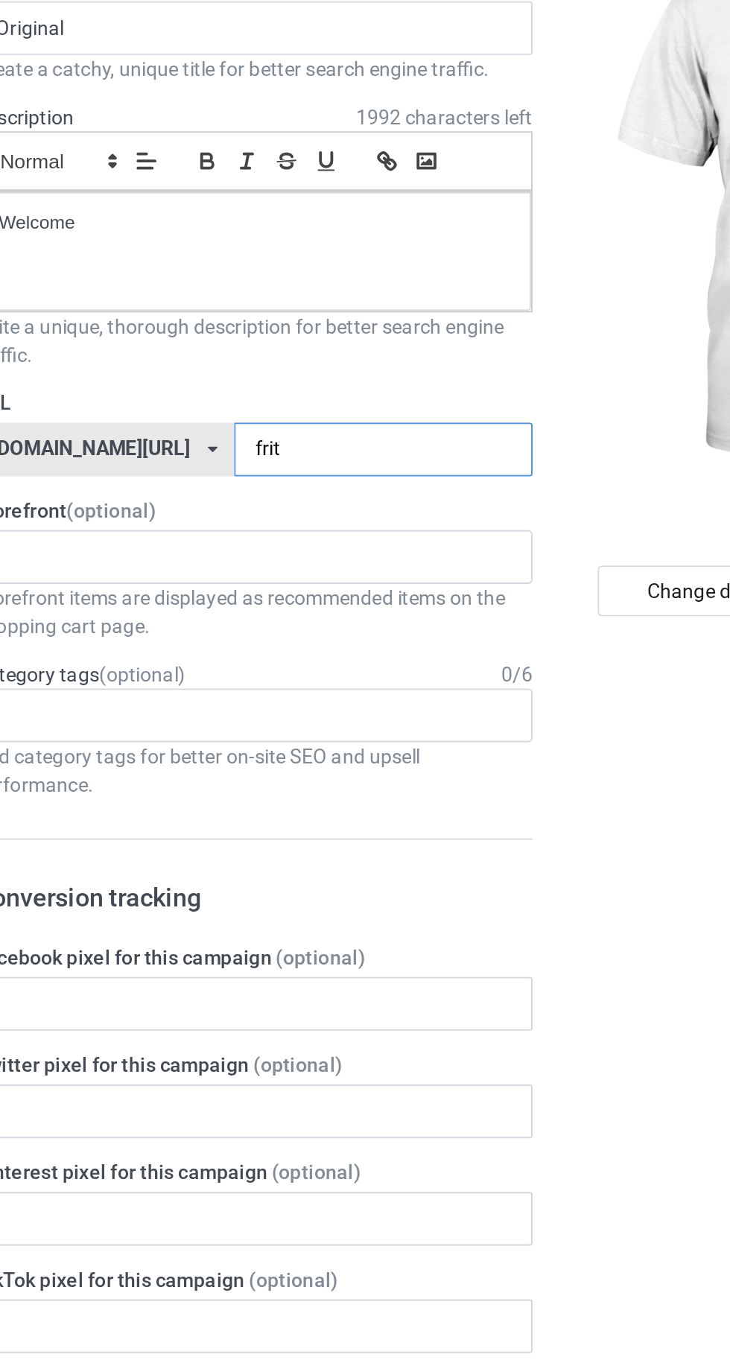
type input "frit"
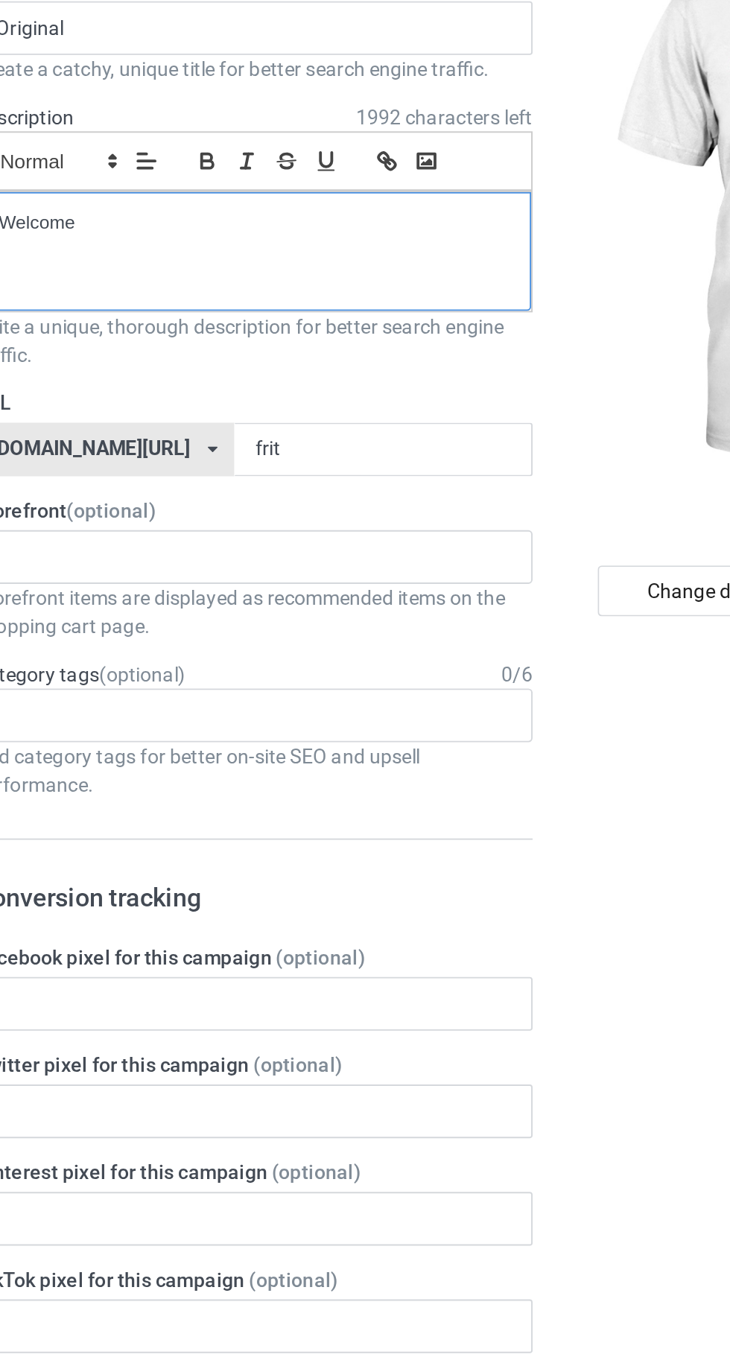
click at [270, 256] on p "Welcome" at bounding box center [243, 252] width 268 height 14
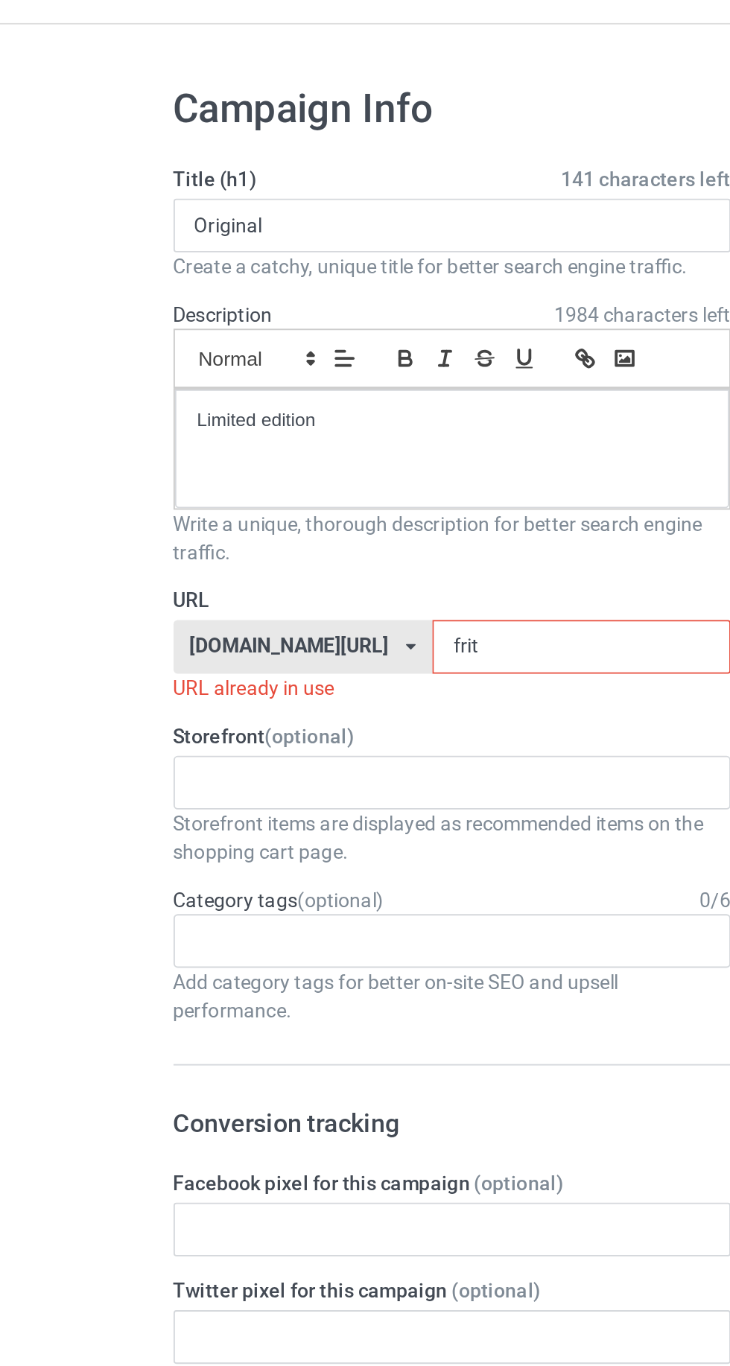
click at [276, 367] on input "frit" at bounding box center [310, 371] width 157 height 28
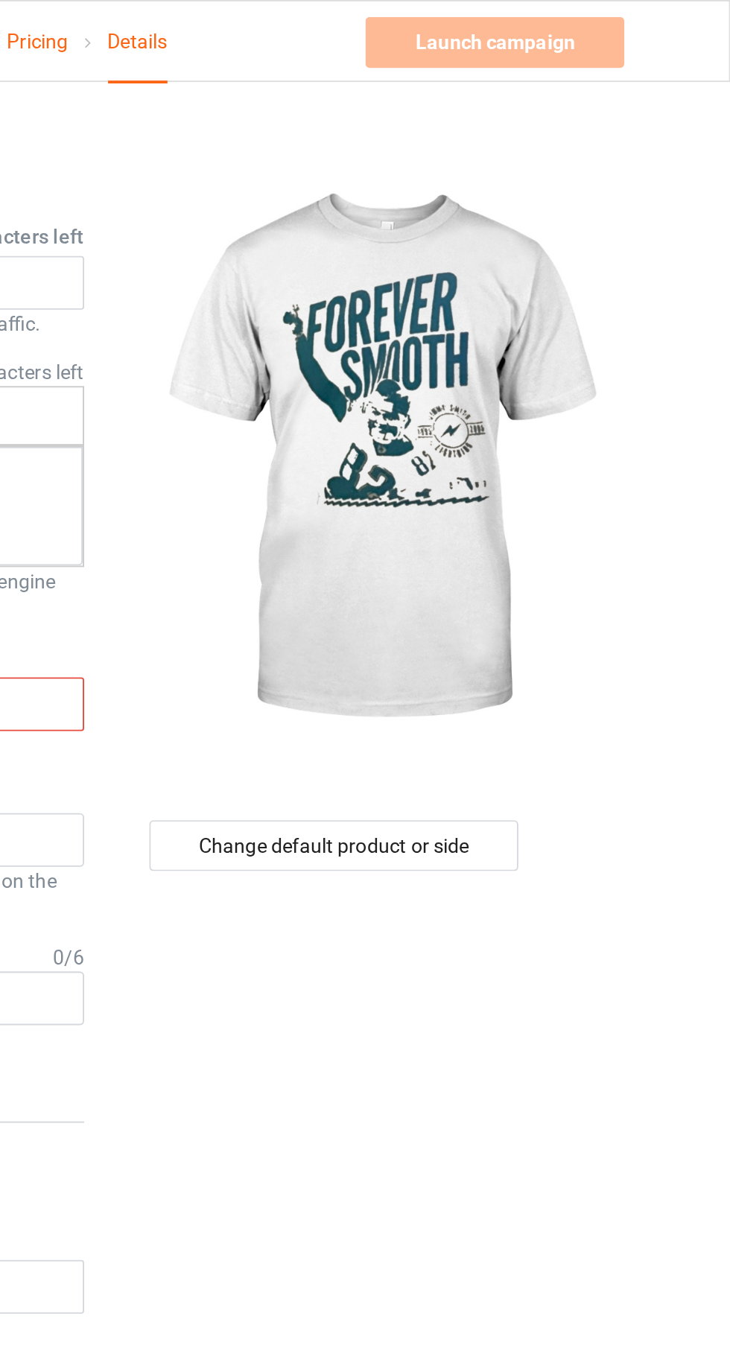
type input "f"
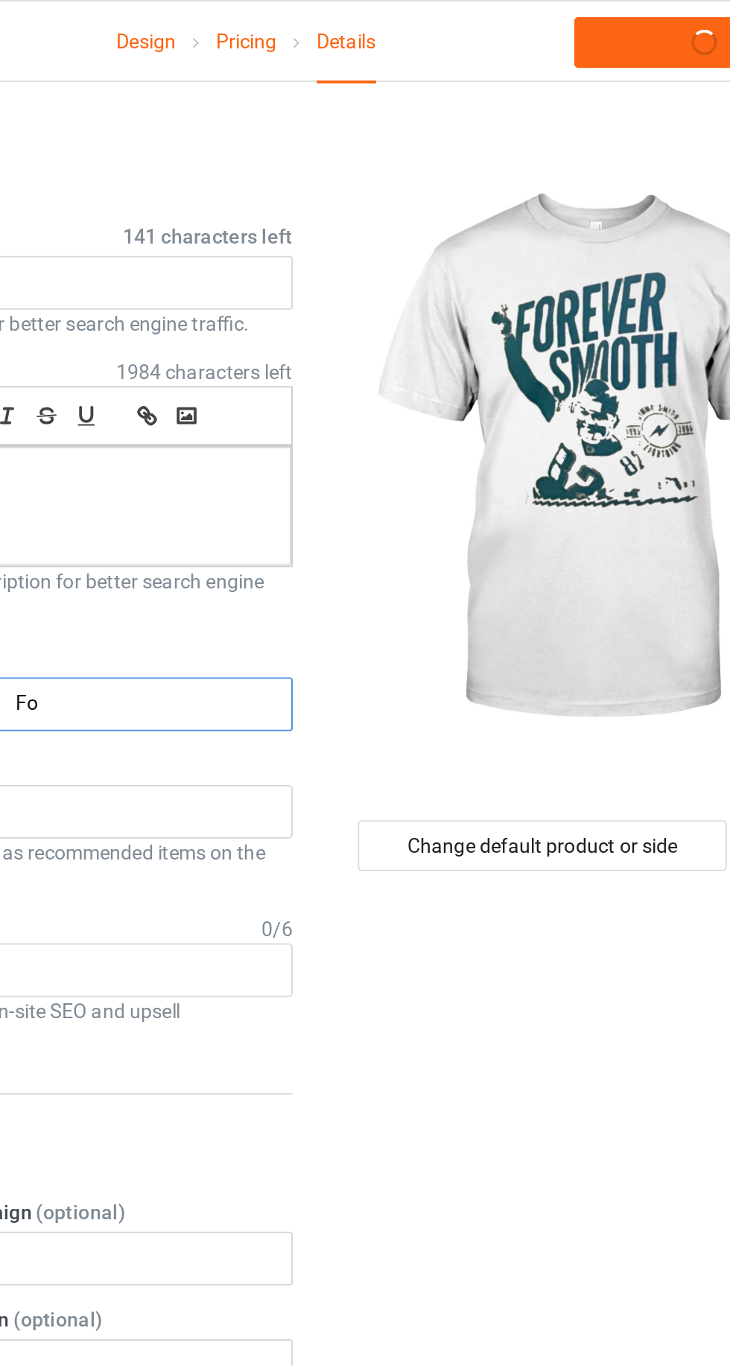
type input "For"
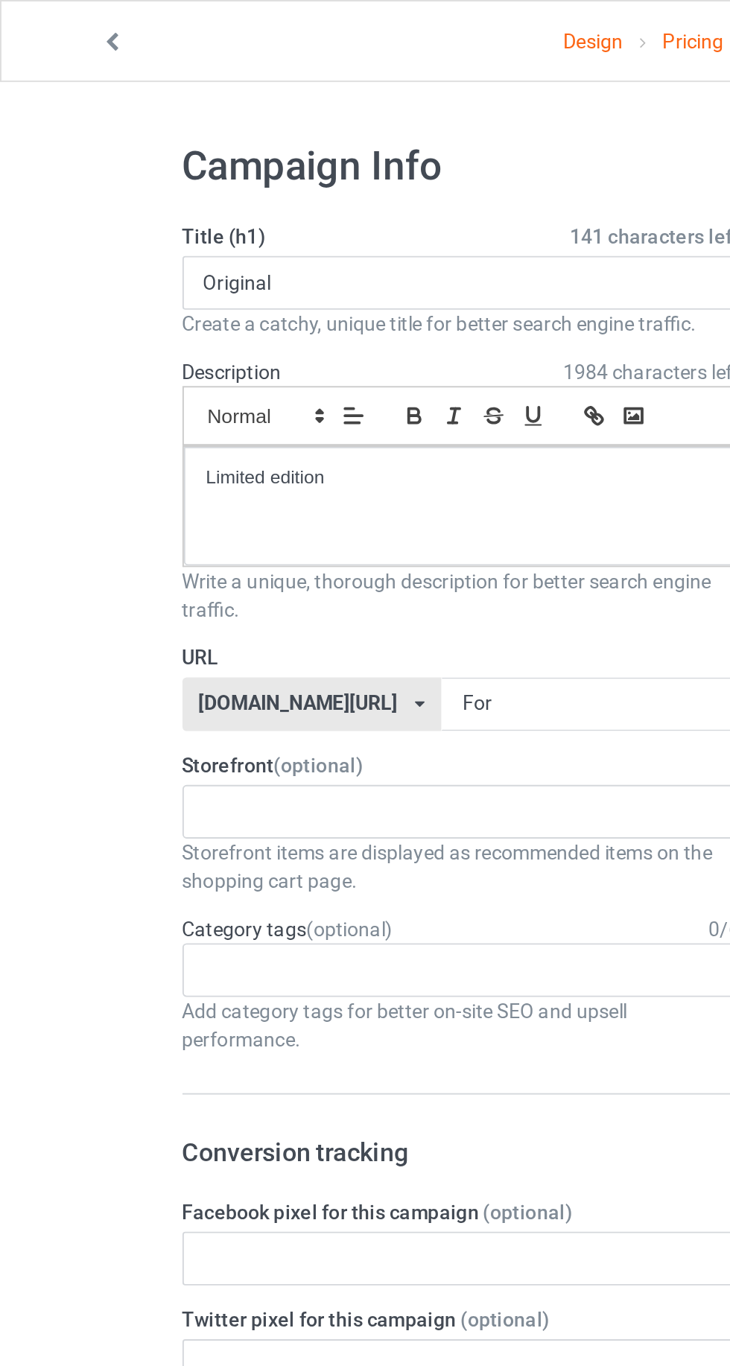
click at [308, 24] on link "Design" at bounding box center [311, 22] width 31 height 42
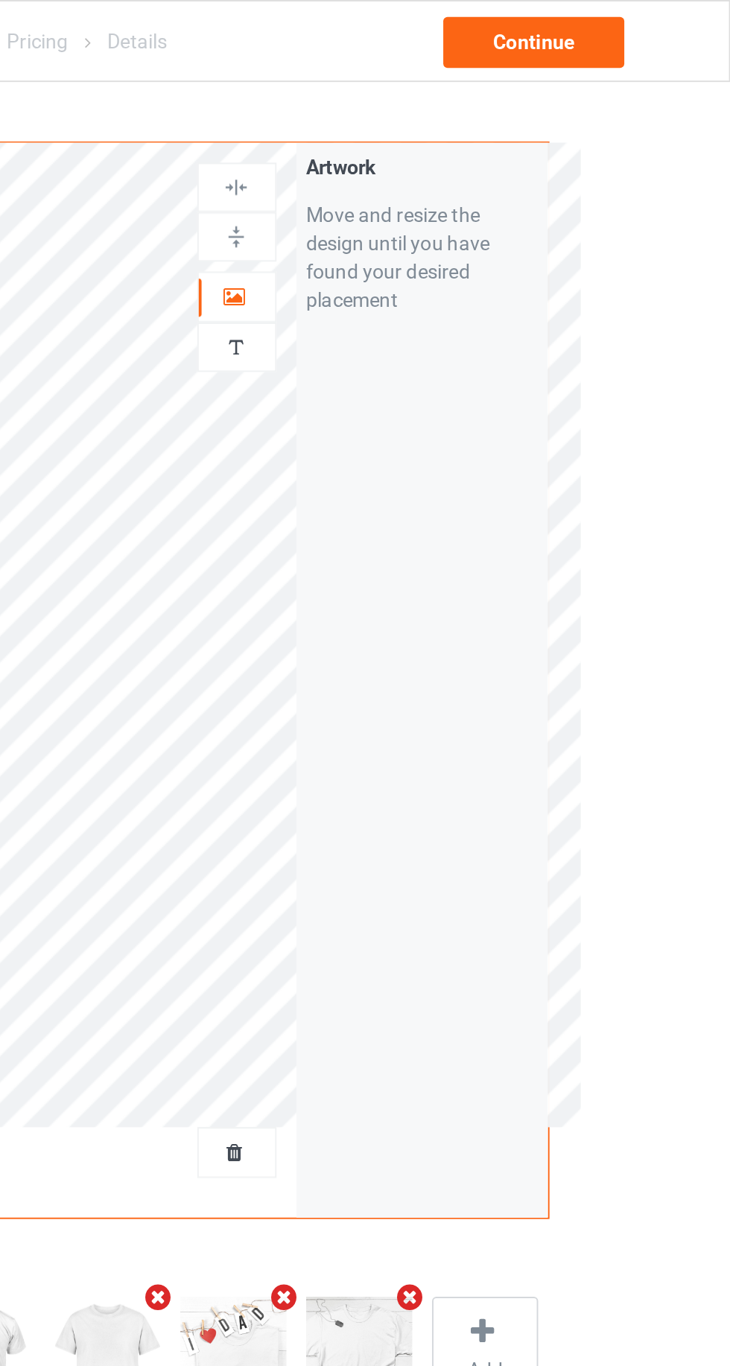
click at [469, 155] on icon at bounding box center [469, 154] width 13 height 10
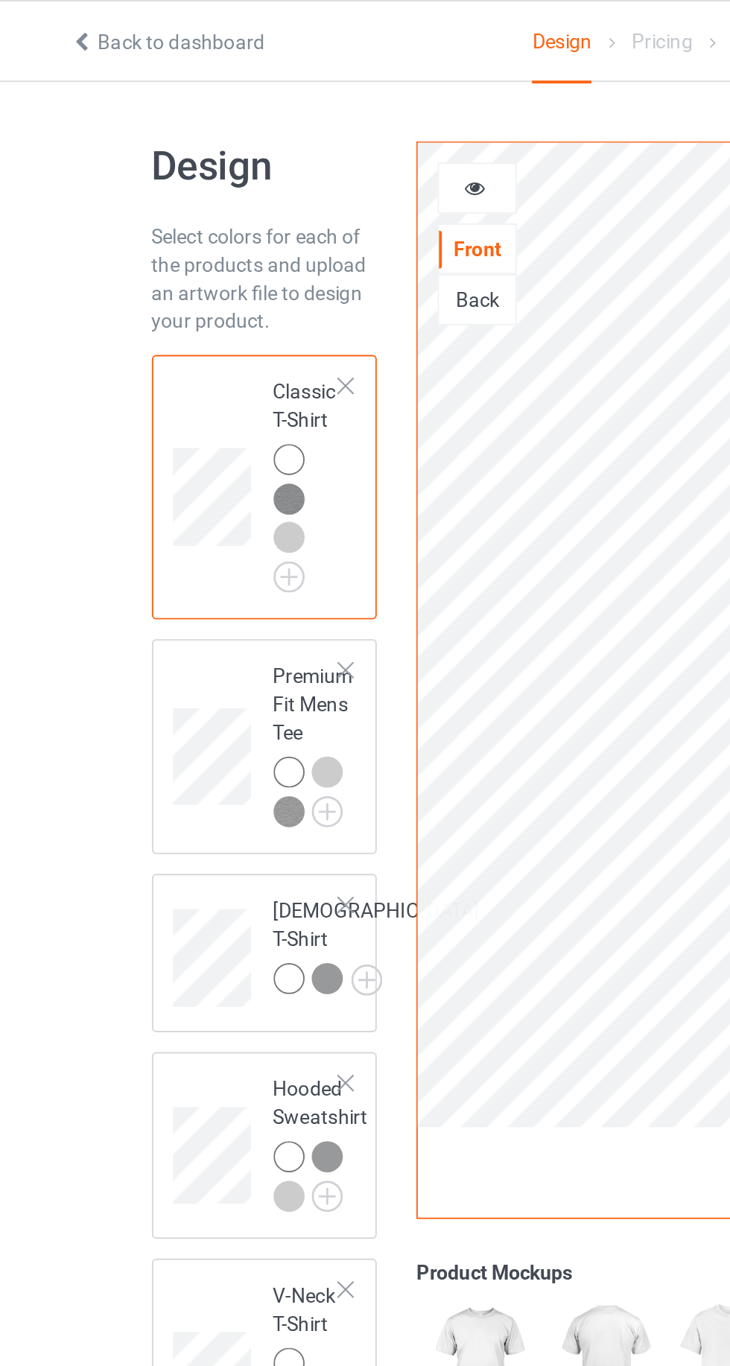
click at [270, 95] on icon at bounding box center [266, 97] width 13 height 10
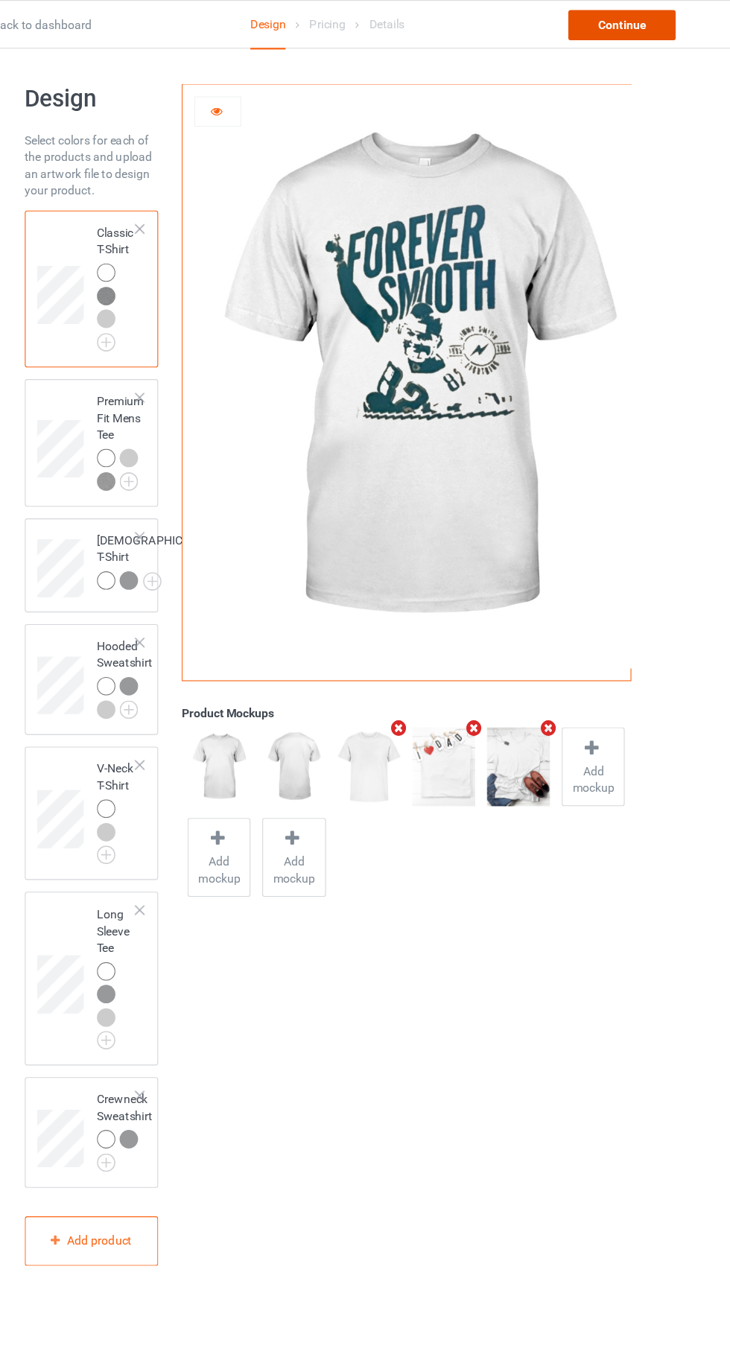
click at [631, 22] on div "Continue" at bounding box center [626, 22] width 95 height 27
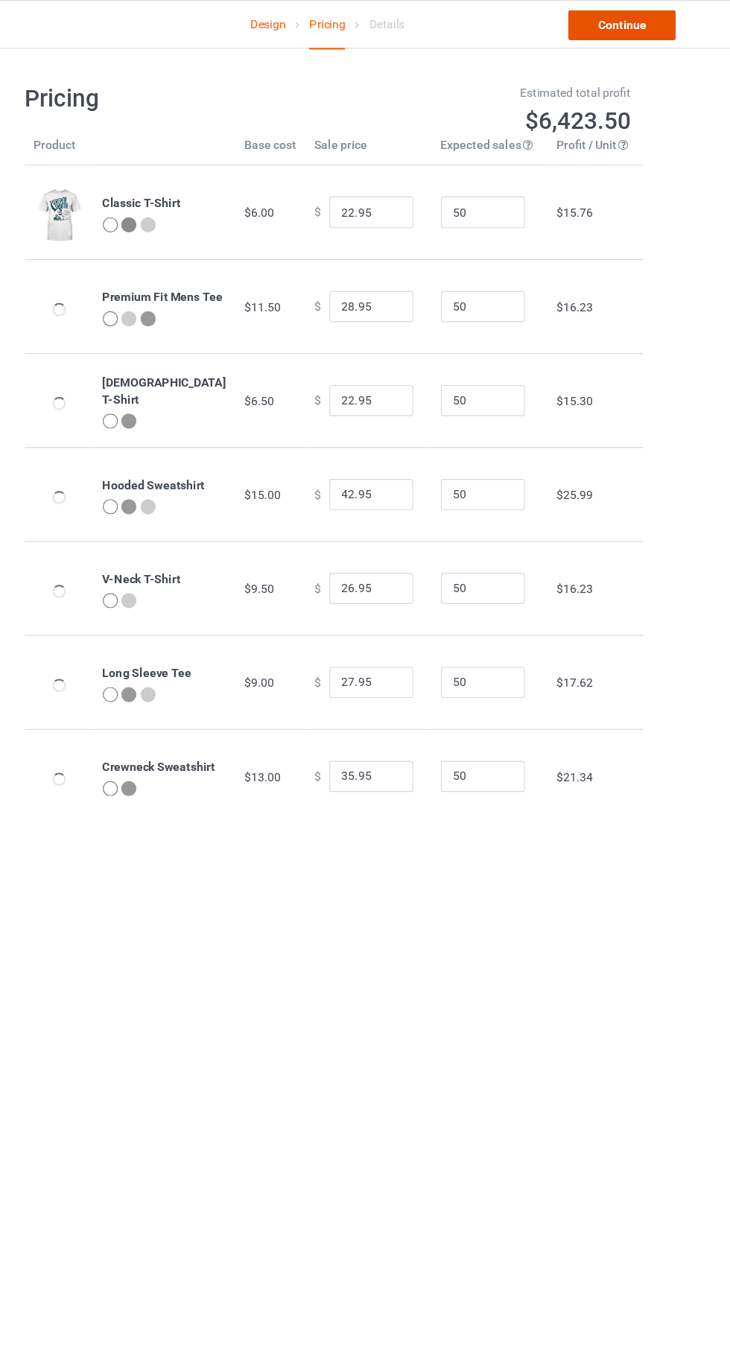
click at [632, 27] on link "Continue" at bounding box center [626, 22] width 95 height 27
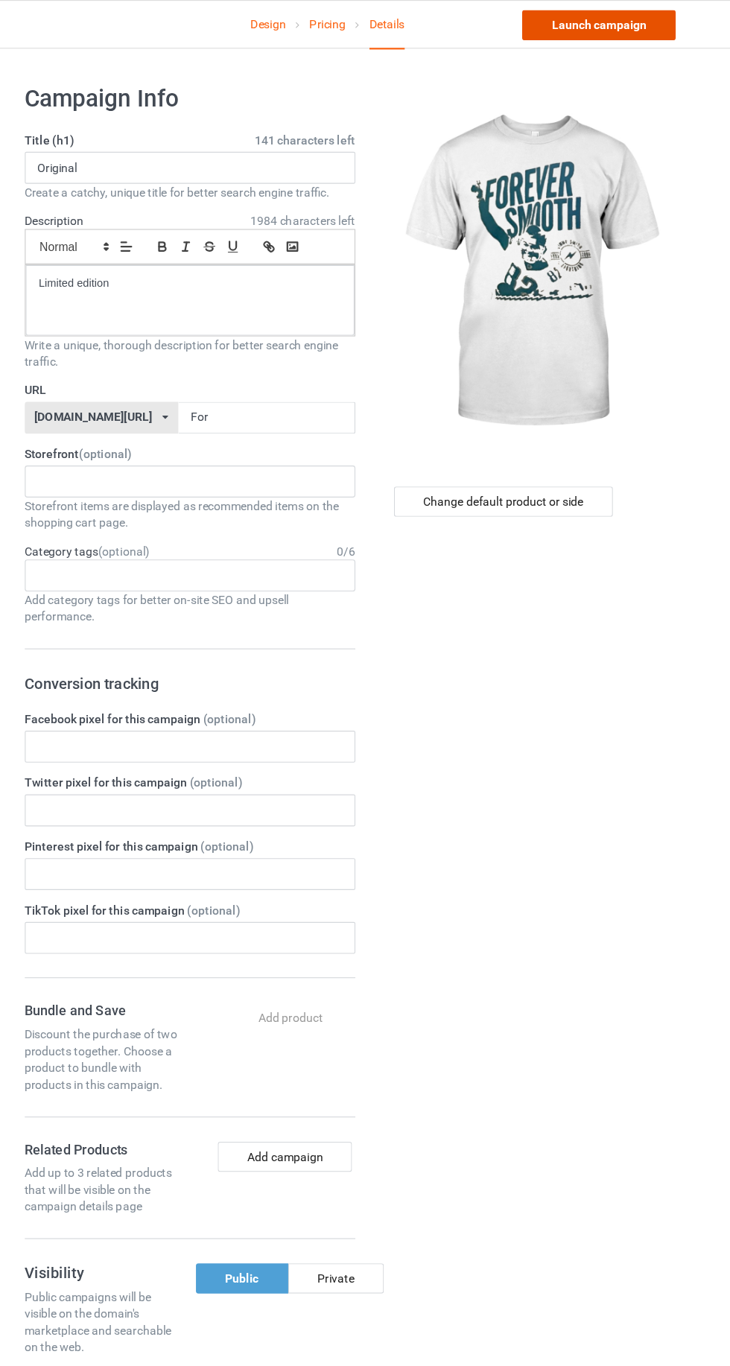
click at [608, 23] on link "Launch campaign" at bounding box center [606, 22] width 136 height 27
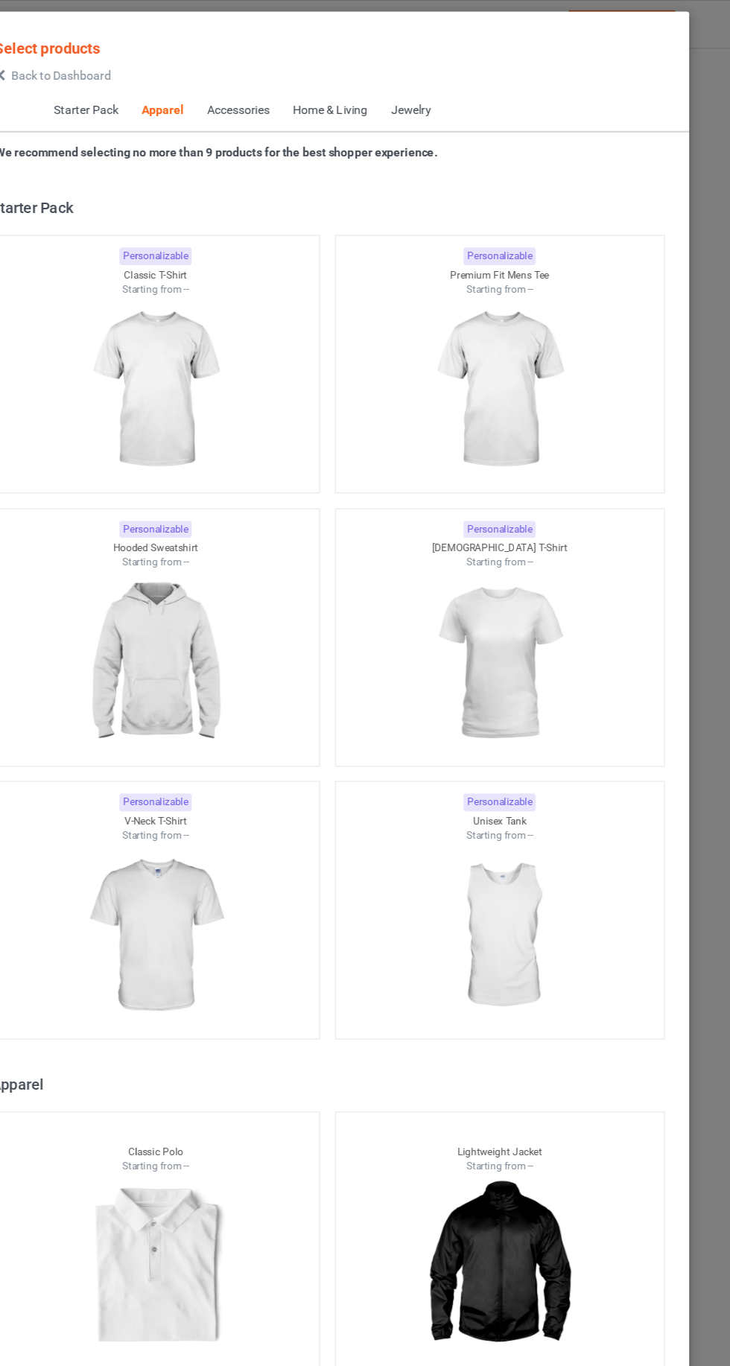
scroll to position [797, 0]
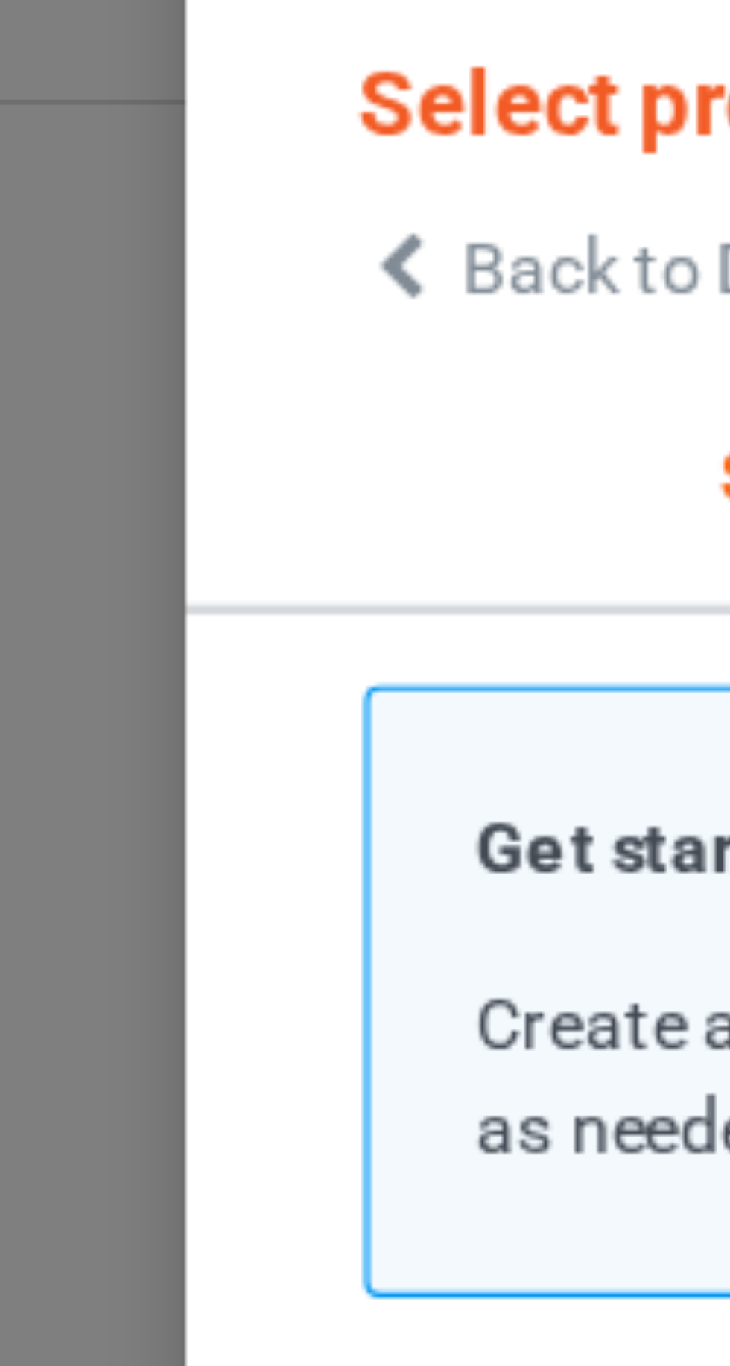
click at [70, 66] on icon at bounding box center [75, 67] width 13 height 10
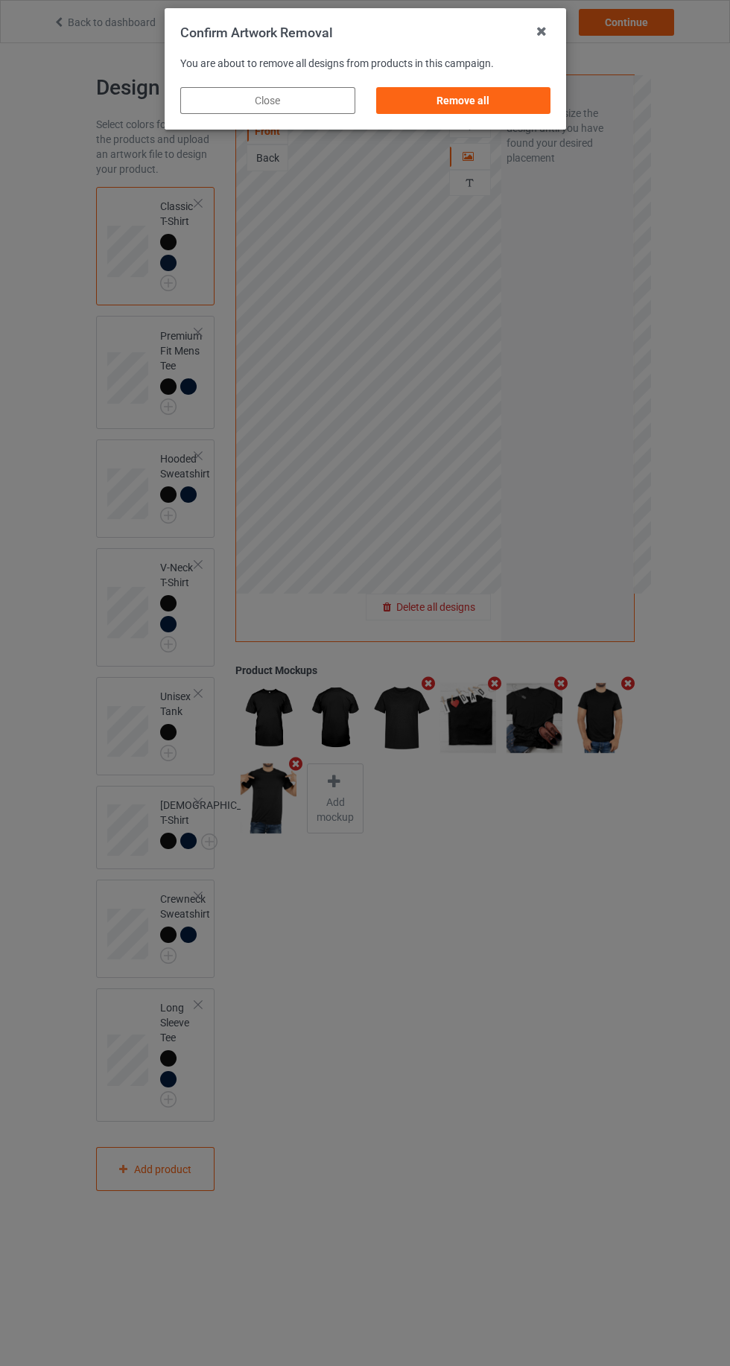
click at [509, 98] on div "Remove all" at bounding box center [462, 100] width 175 height 27
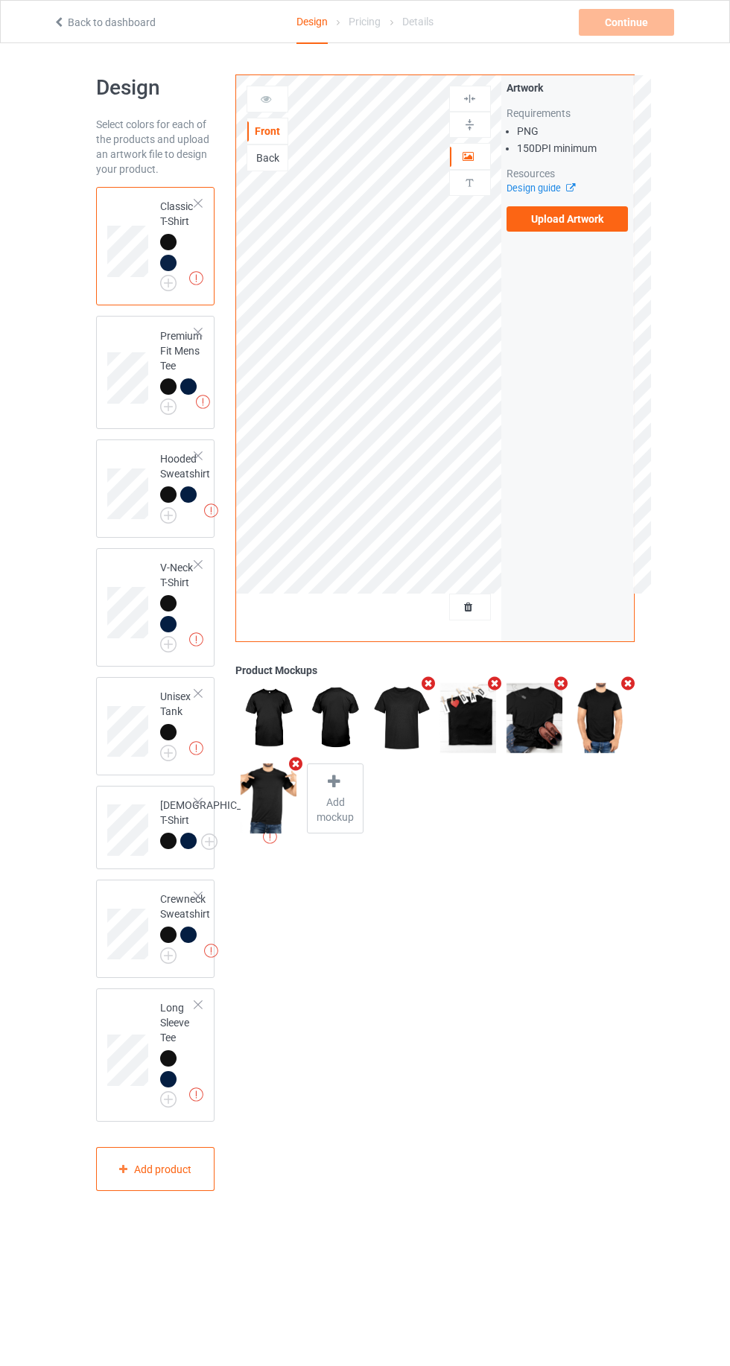
click at [575, 223] on label "Upload Artwork" at bounding box center [568, 218] width 122 height 25
click at [0, 0] on input "Upload Artwork" at bounding box center [0, 0] width 0 height 0
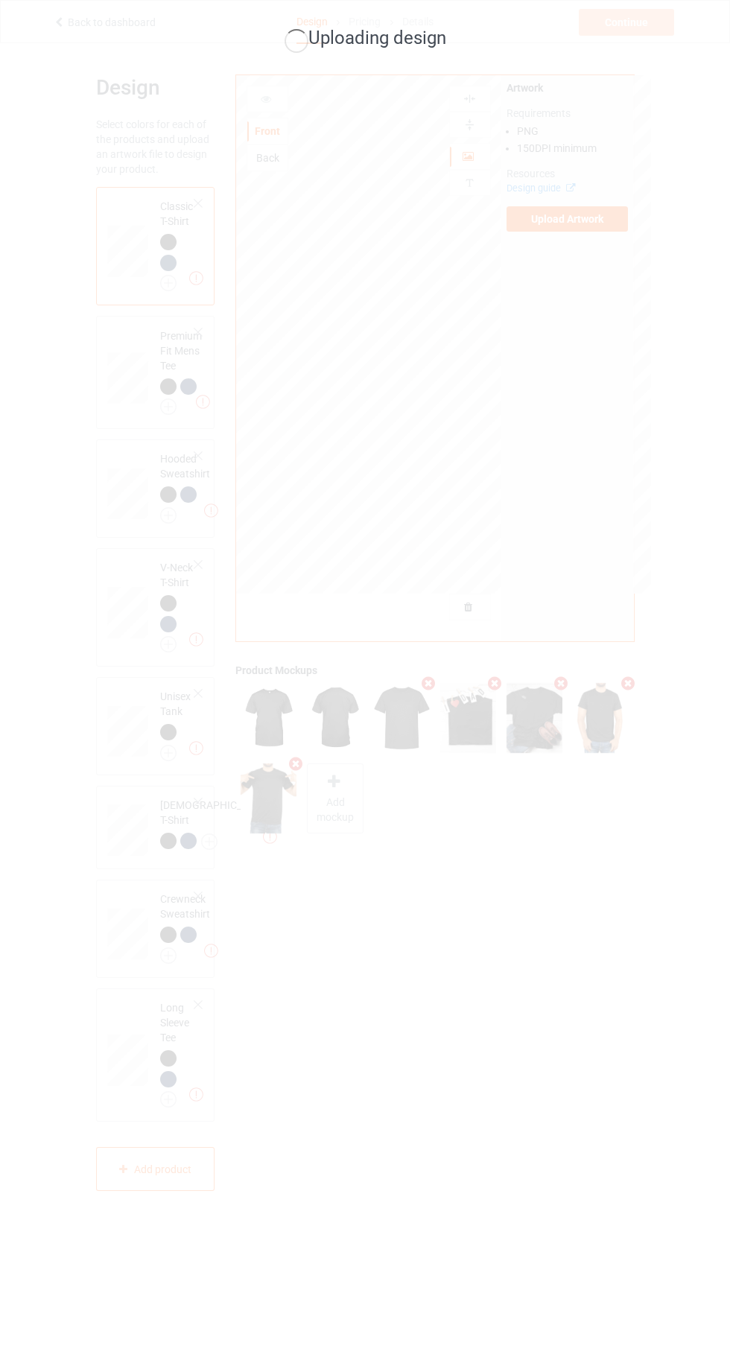
click at [373, 530] on div "Uploading design" at bounding box center [365, 683] width 730 height 1366
click at [387, 534] on div "Uploading design" at bounding box center [365, 683] width 730 height 1366
click at [399, 545] on div "Uploading design" at bounding box center [365, 683] width 730 height 1366
click at [327, 460] on div "Uploading design" at bounding box center [365, 683] width 730 height 1366
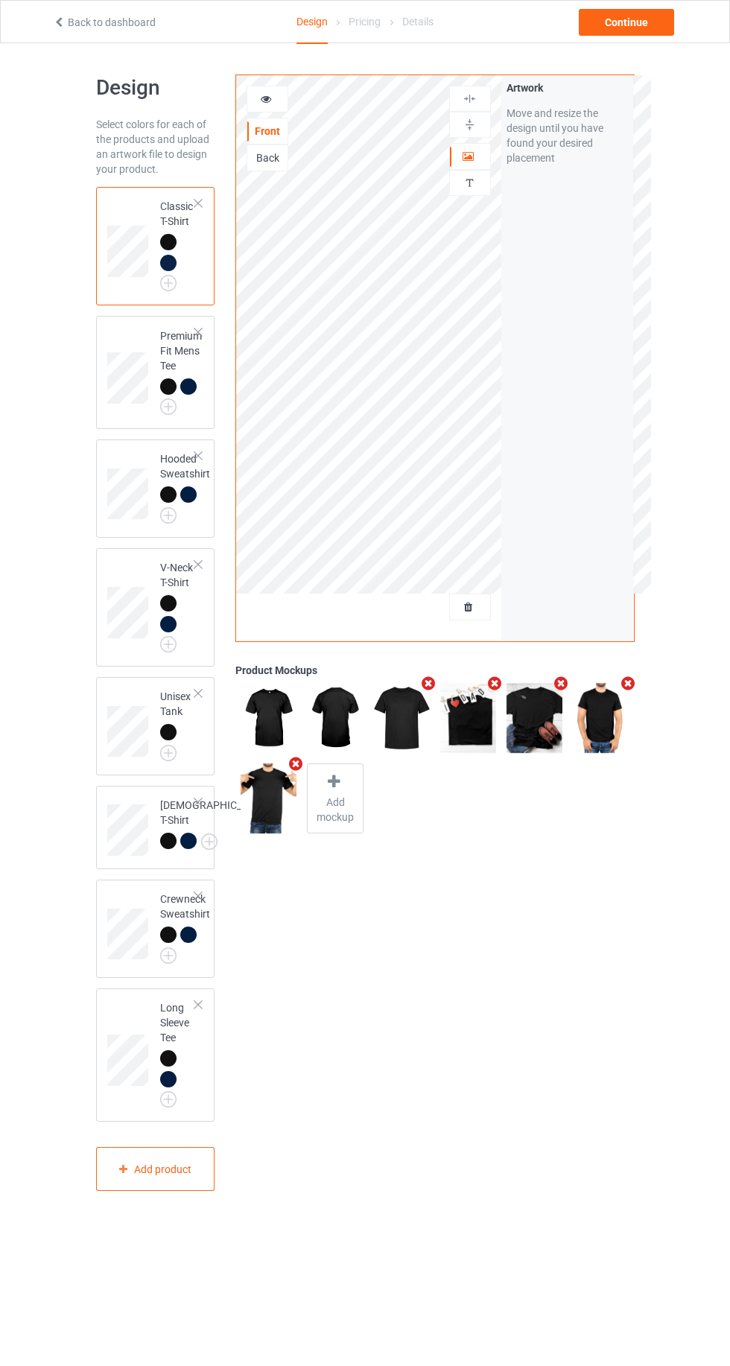
click at [0, 0] on img at bounding box center [0, 0] width 0 height 0
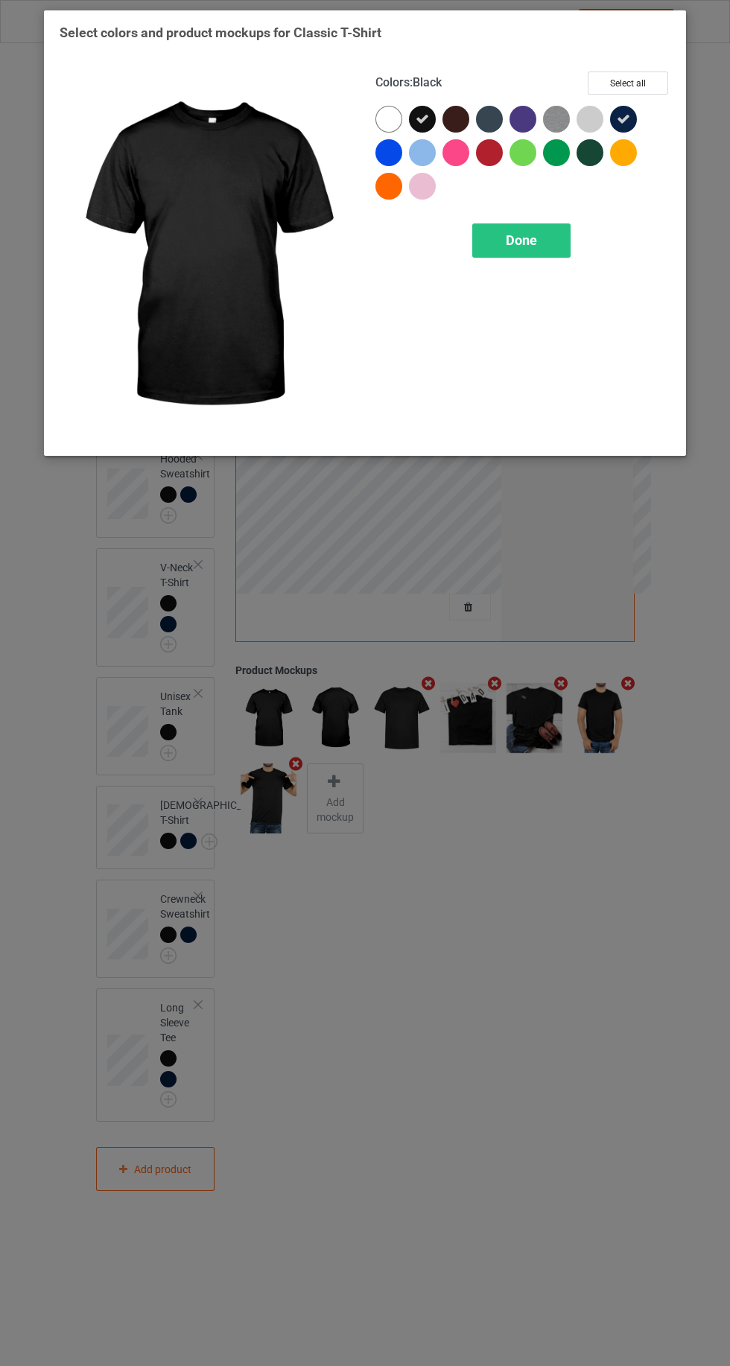
click at [533, 120] on div at bounding box center [523, 119] width 27 height 27
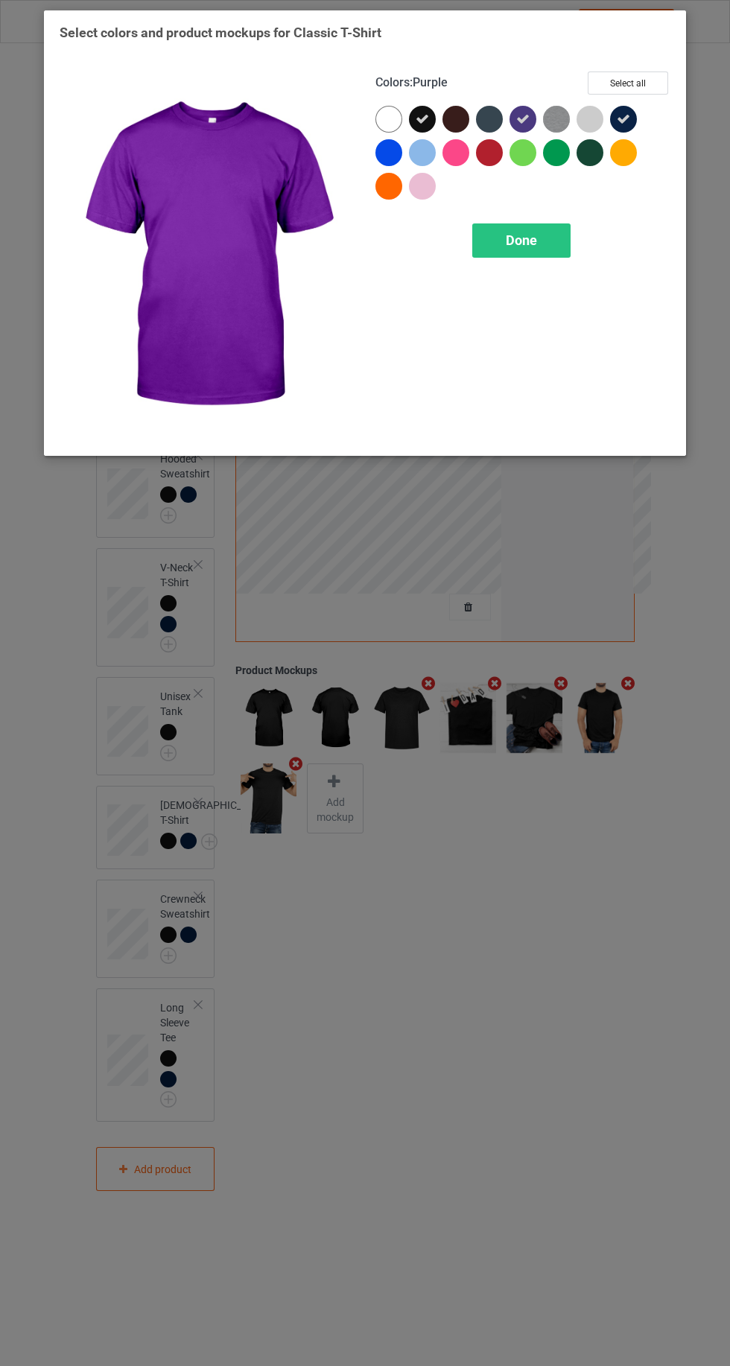
click at [529, 115] on icon at bounding box center [522, 118] width 13 height 13
click at [491, 121] on div at bounding box center [489, 119] width 27 height 27
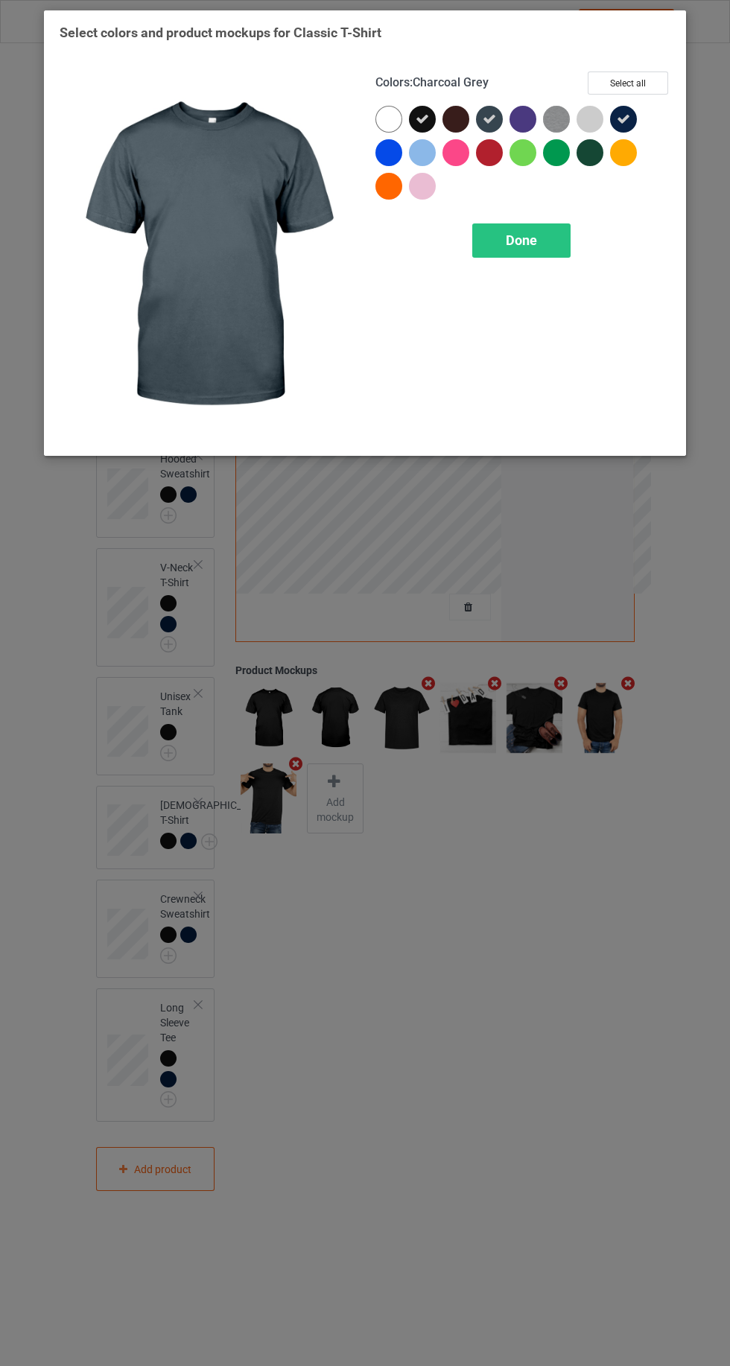
click at [590, 156] on div at bounding box center [590, 152] width 27 height 27
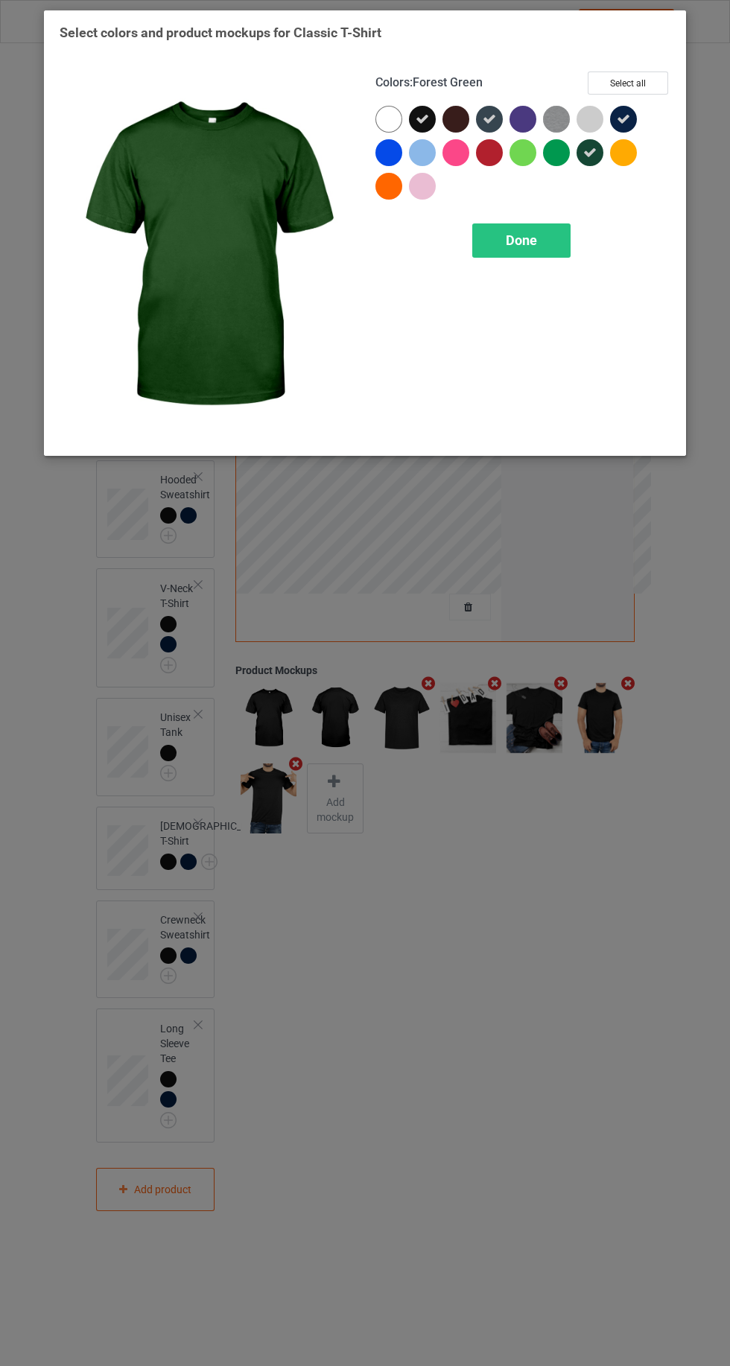
click at [451, 126] on div at bounding box center [456, 119] width 27 height 27
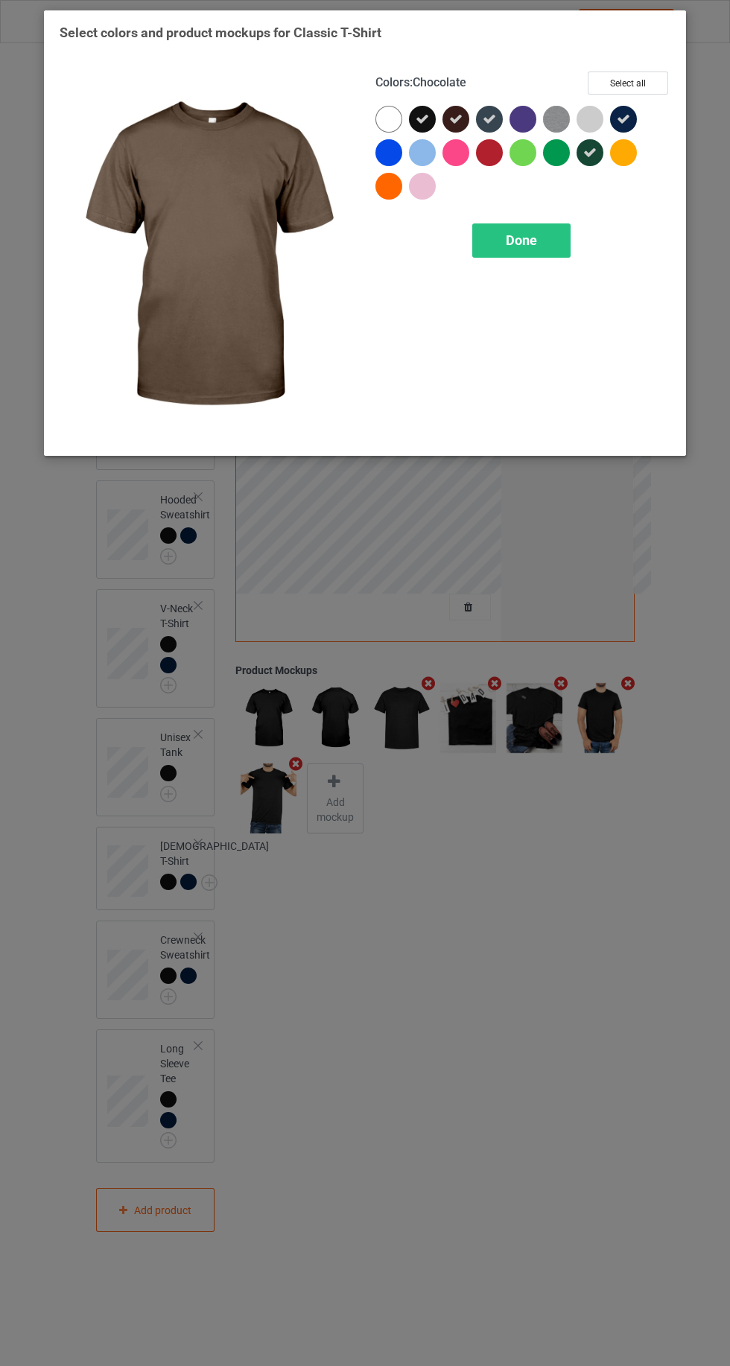
click at [533, 227] on div "Done" at bounding box center [521, 240] width 98 height 34
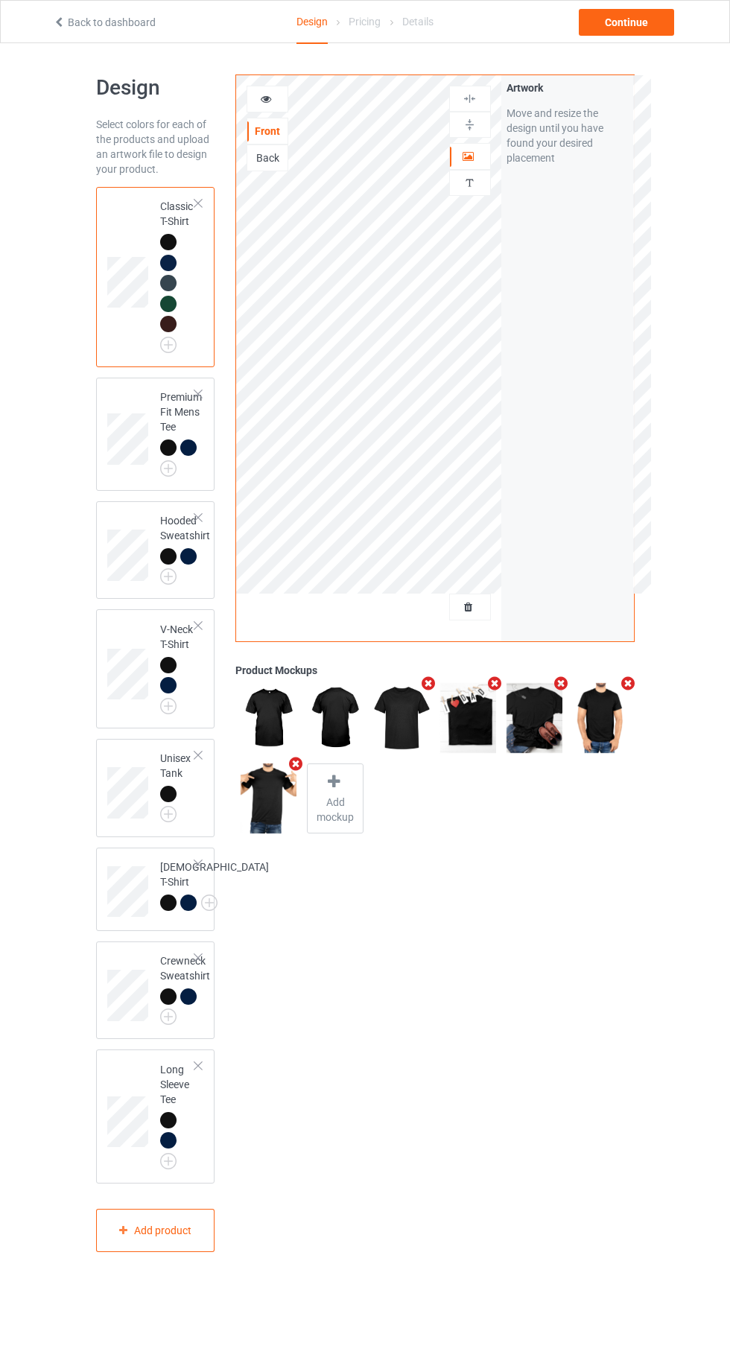
click at [168, 241] on div at bounding box center [168, 242] width 16 height 16
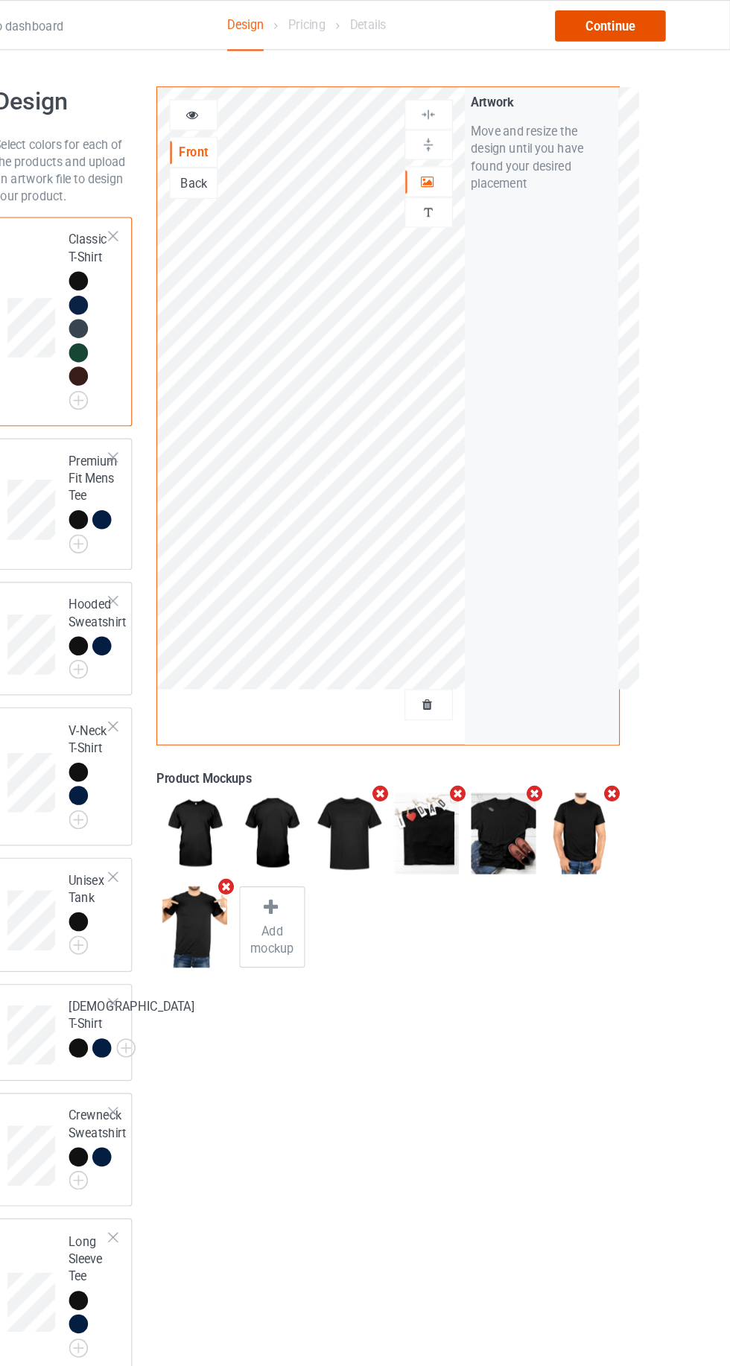
click at [633, 22] on div "Continue" at bounding box center [626, 22] width 95 height 27
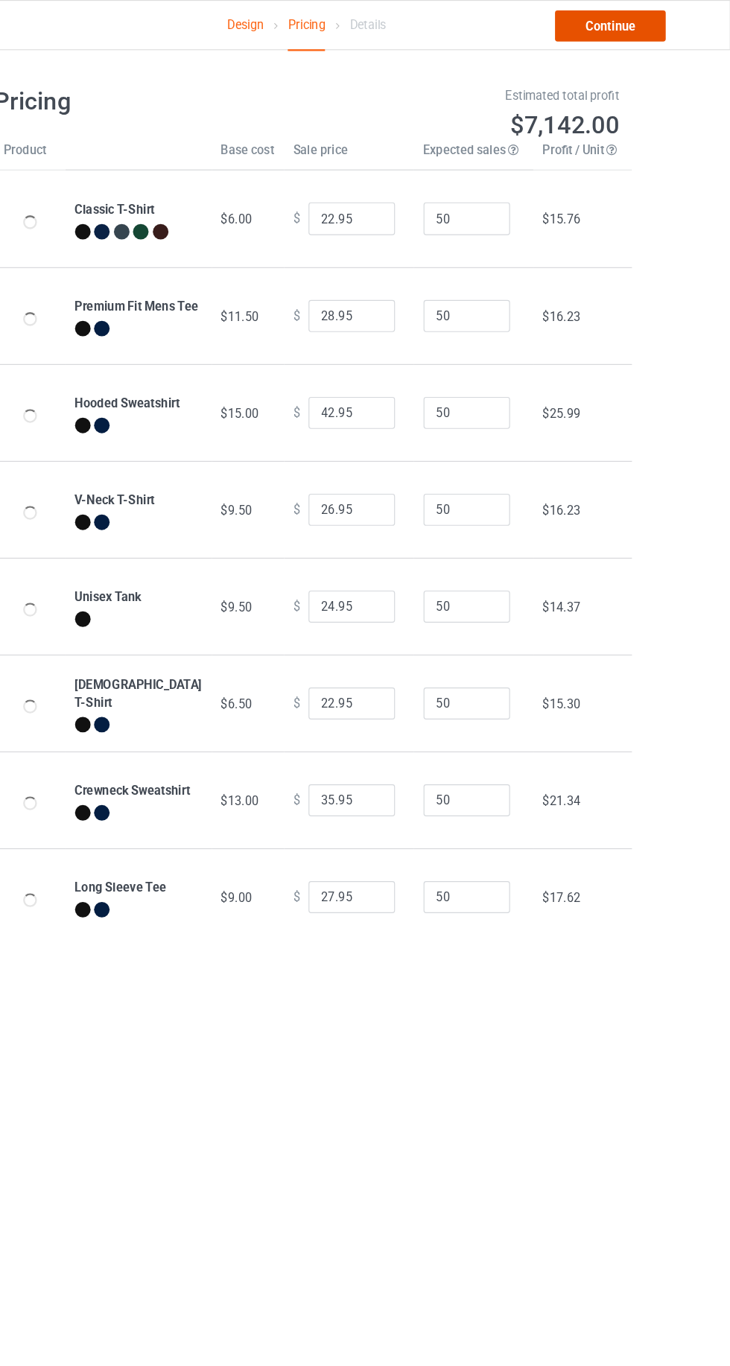
click at [639, 19] on link "Continue" at bounding box center [626, 22] width 95 height 27
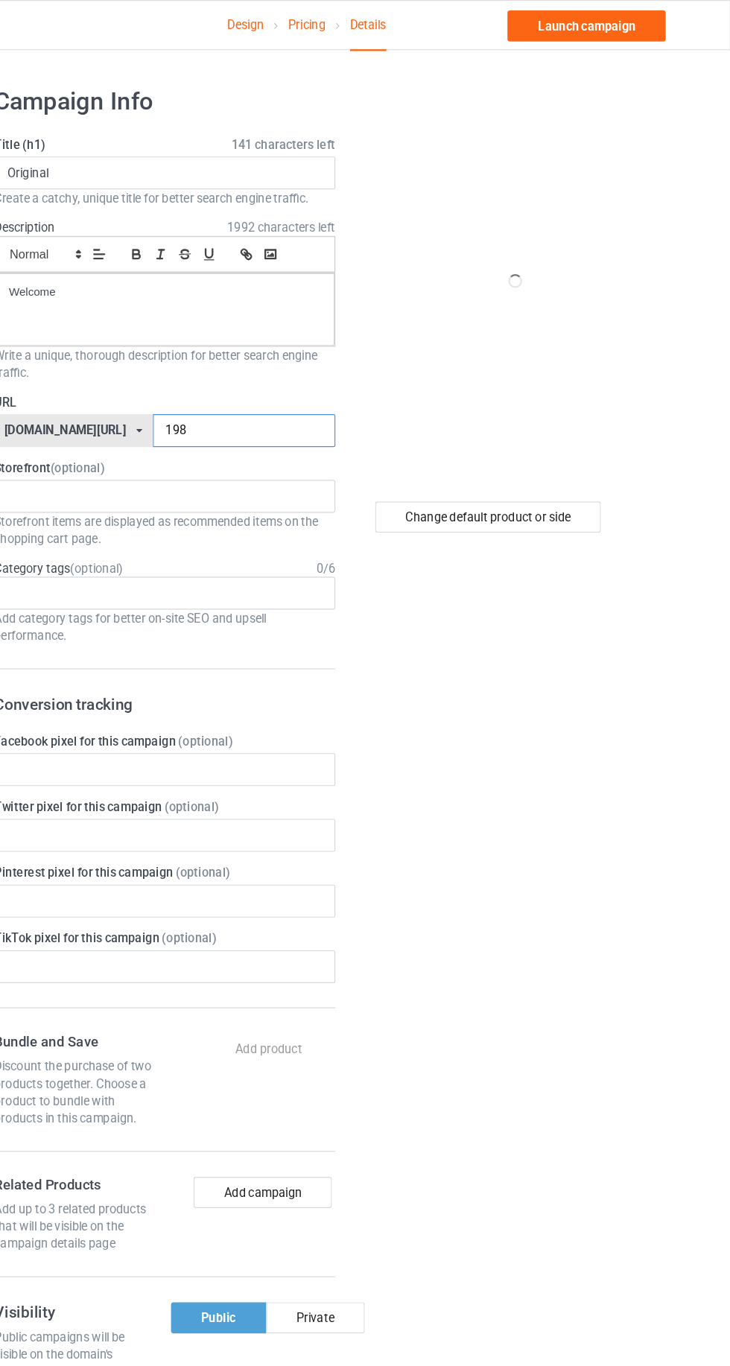
click at [317, 370] on input "198" at bounding box center [310, 371] width 157 height 28
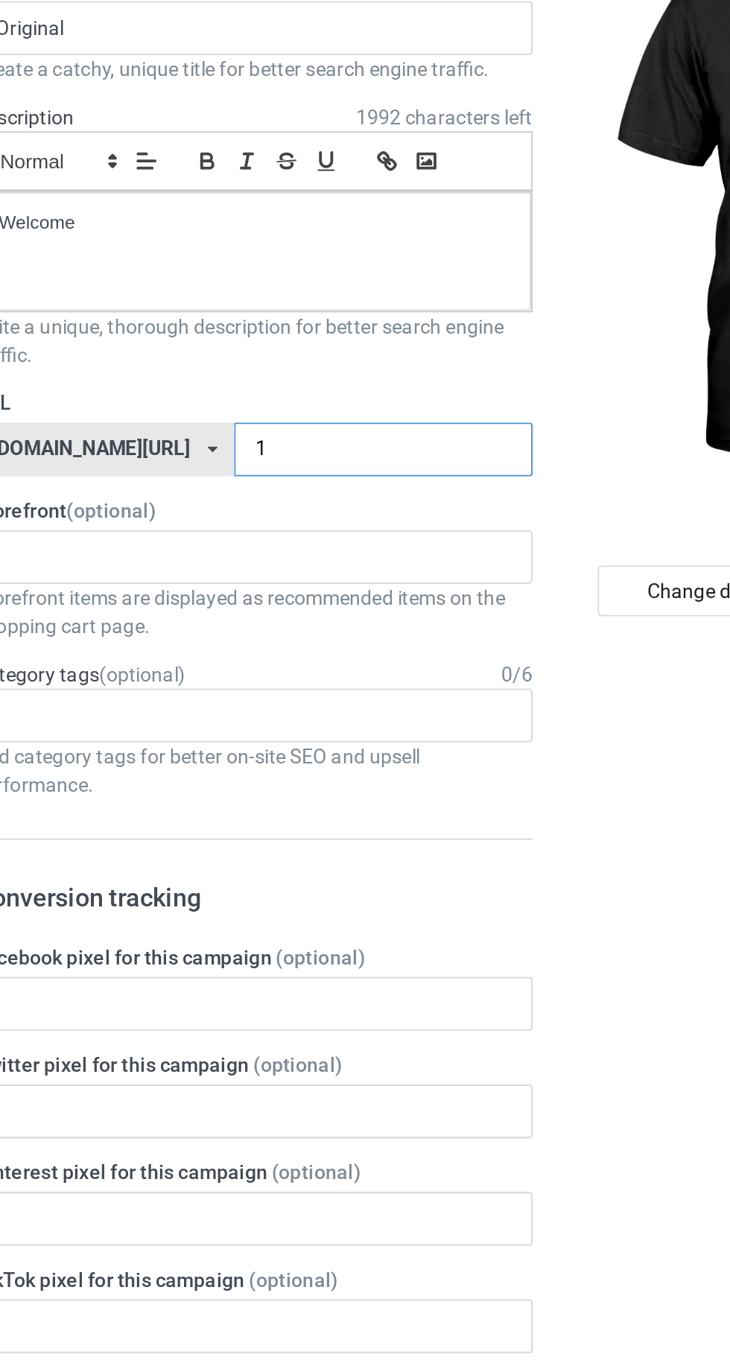
type input "1b"
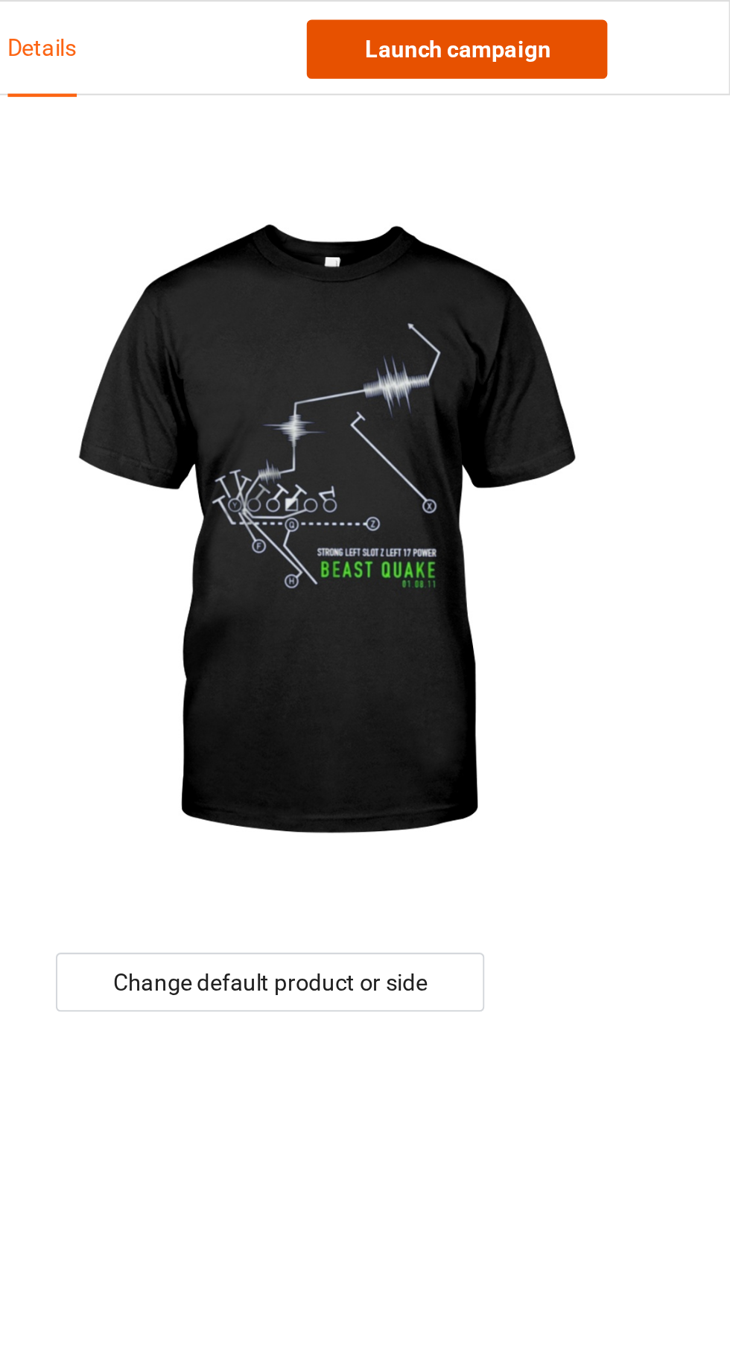
click at [632, 20] on link "Launch campaign" at bounding box center [606, 22] width 136 height 27
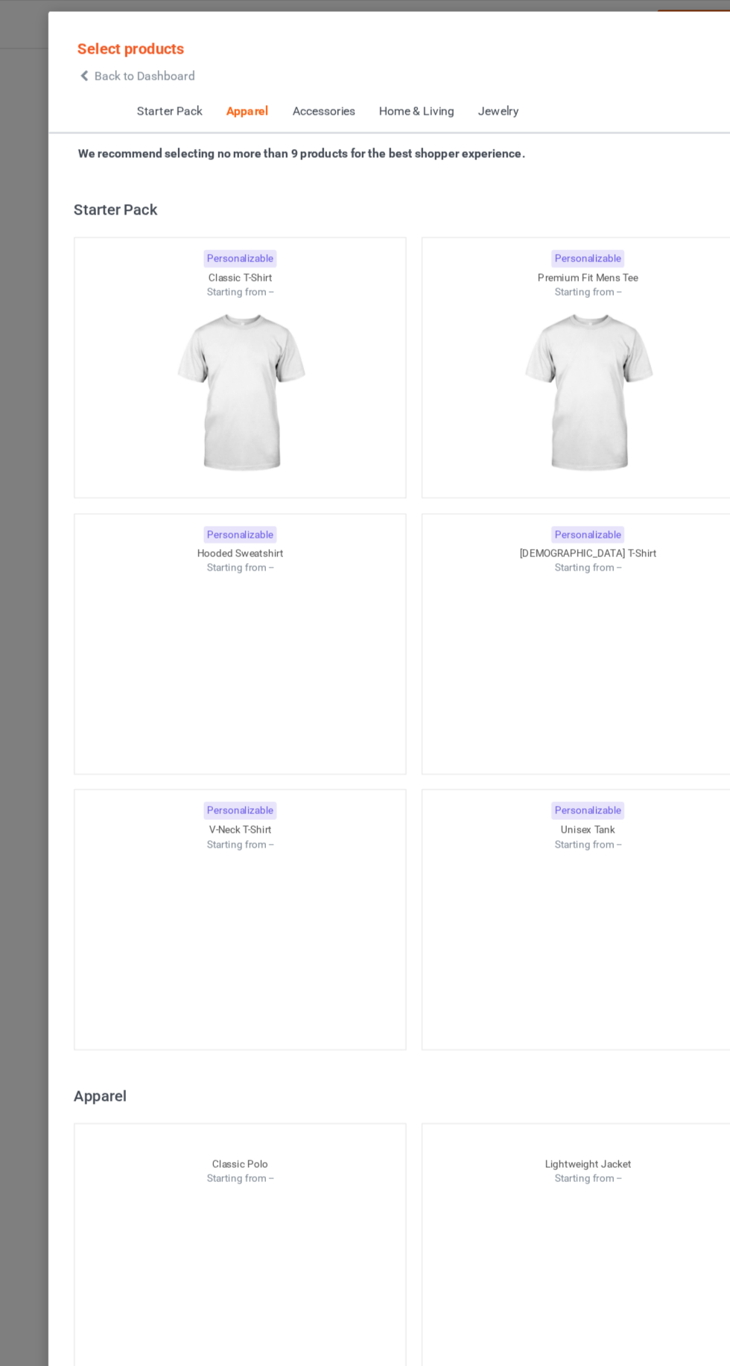
scroll to position [797, 0]
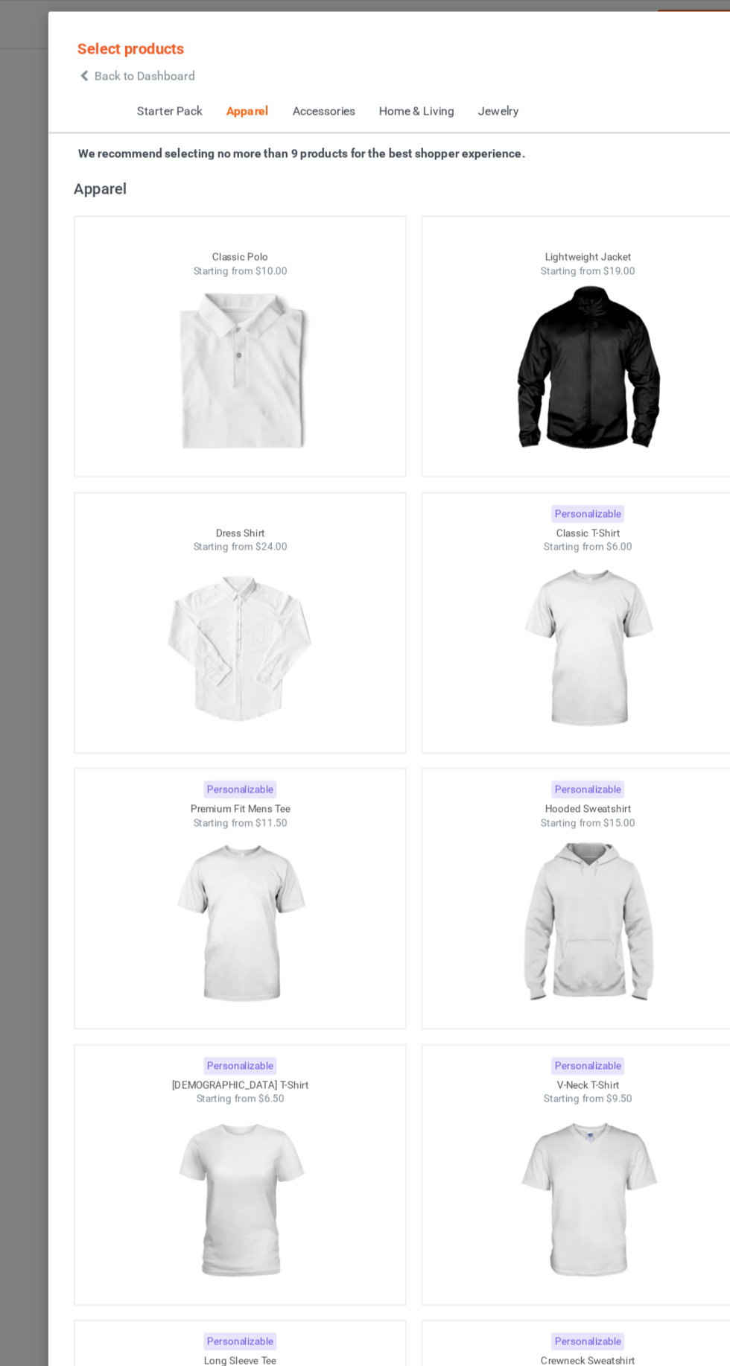
click at [86, 67] on span "Back to Dashboard" at bounding box center [128, 67] width 89 height 12
